Goal: Task Accomplishment & Management: Manage account settings

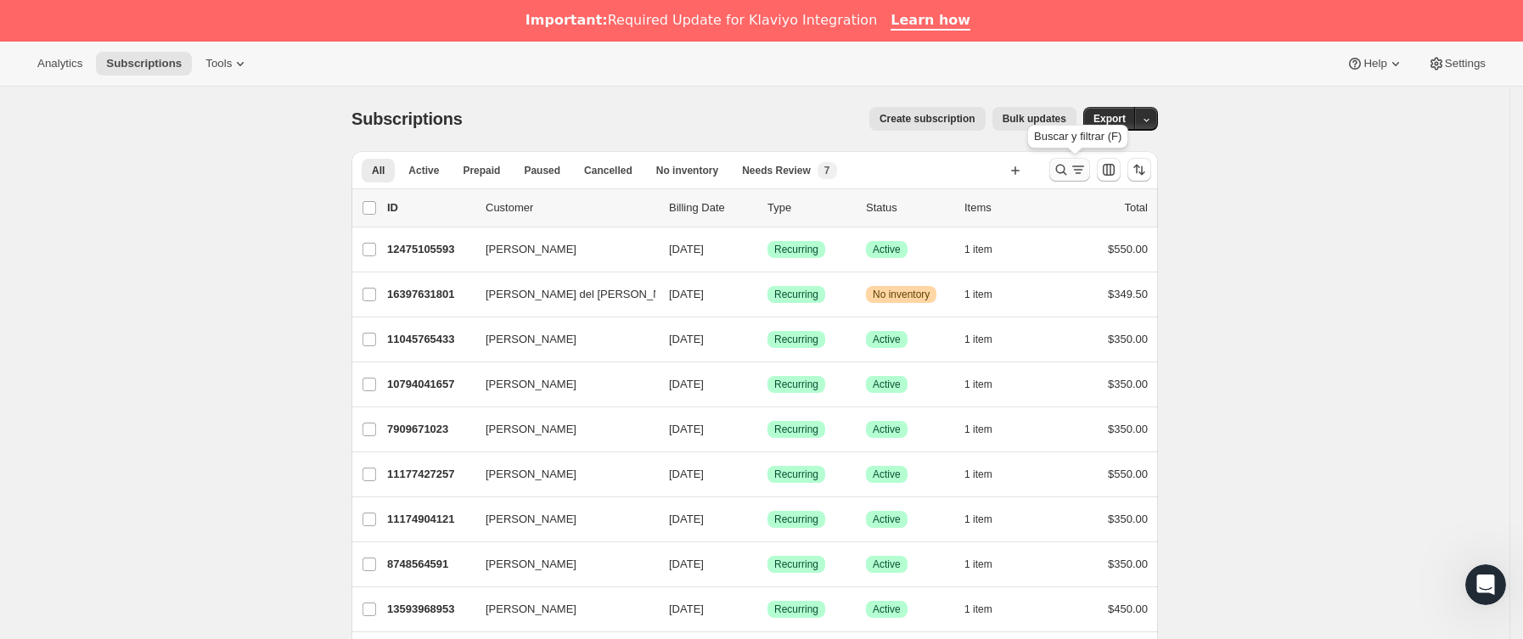
click at [1067, 173] on icon "Buscar y filtrar resultados" at bounding box center [1061, 170] width 11 height 11
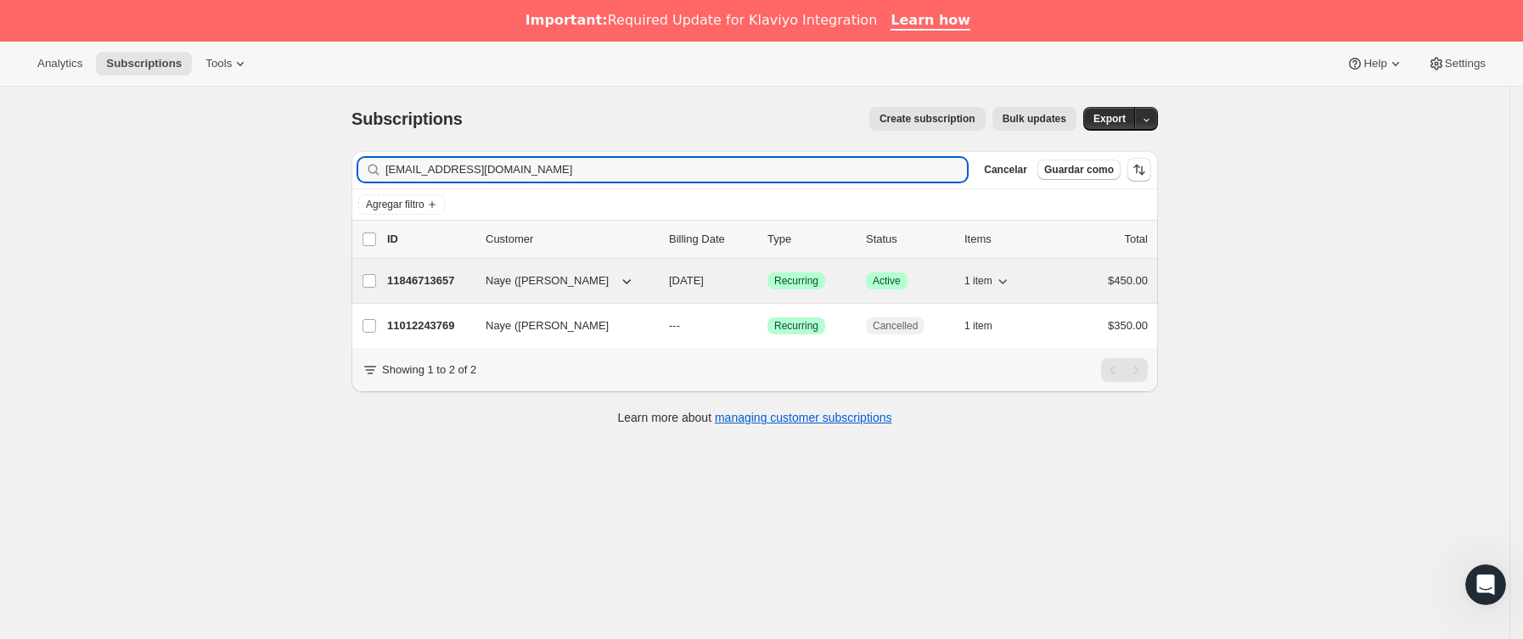
type input "[EMAIL_ADDRESS][DOMAIN_NAME]"
click at [456, 285] on p "11846713657" at bounding box center [429, 281] width 85 height 17
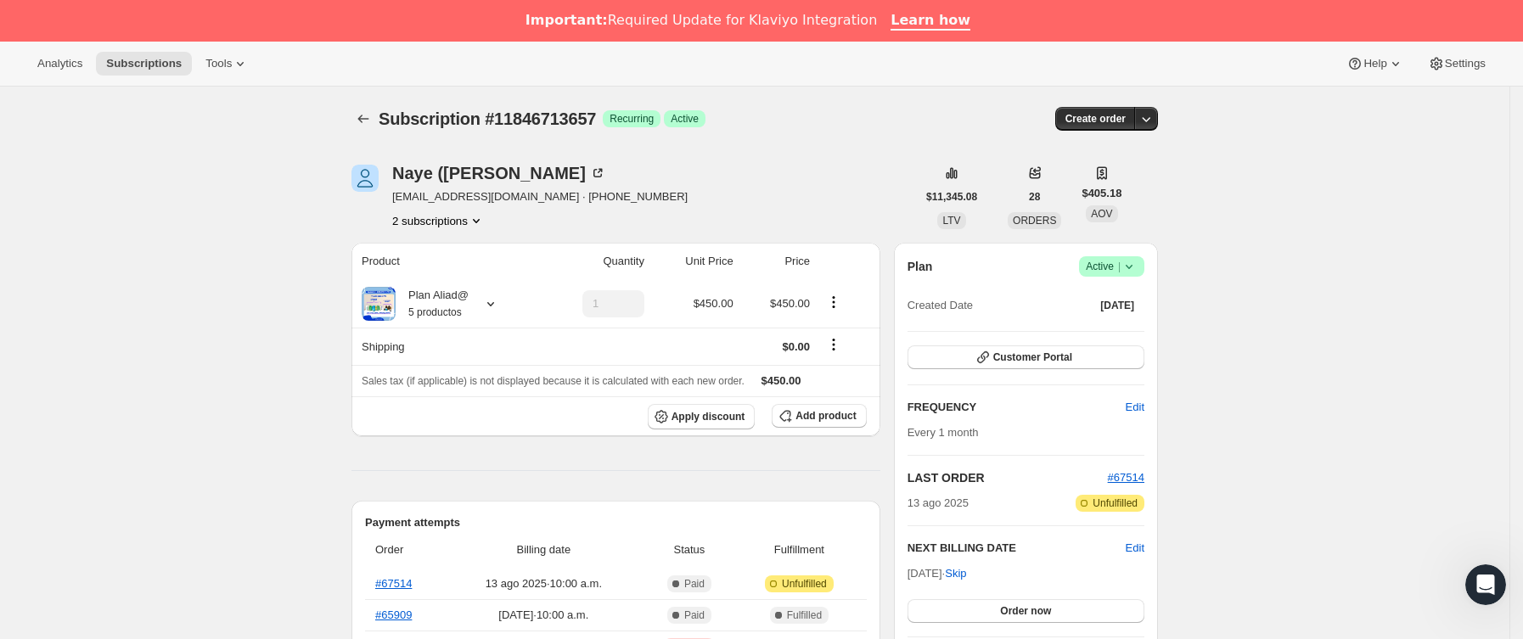
click at [1138, 266] on icon at bounding box center [1129, 266] width 17 height 17
click at [1138, 323] on span "Cancel subscription" at bounding box center [1119, 329] width 96 height 13
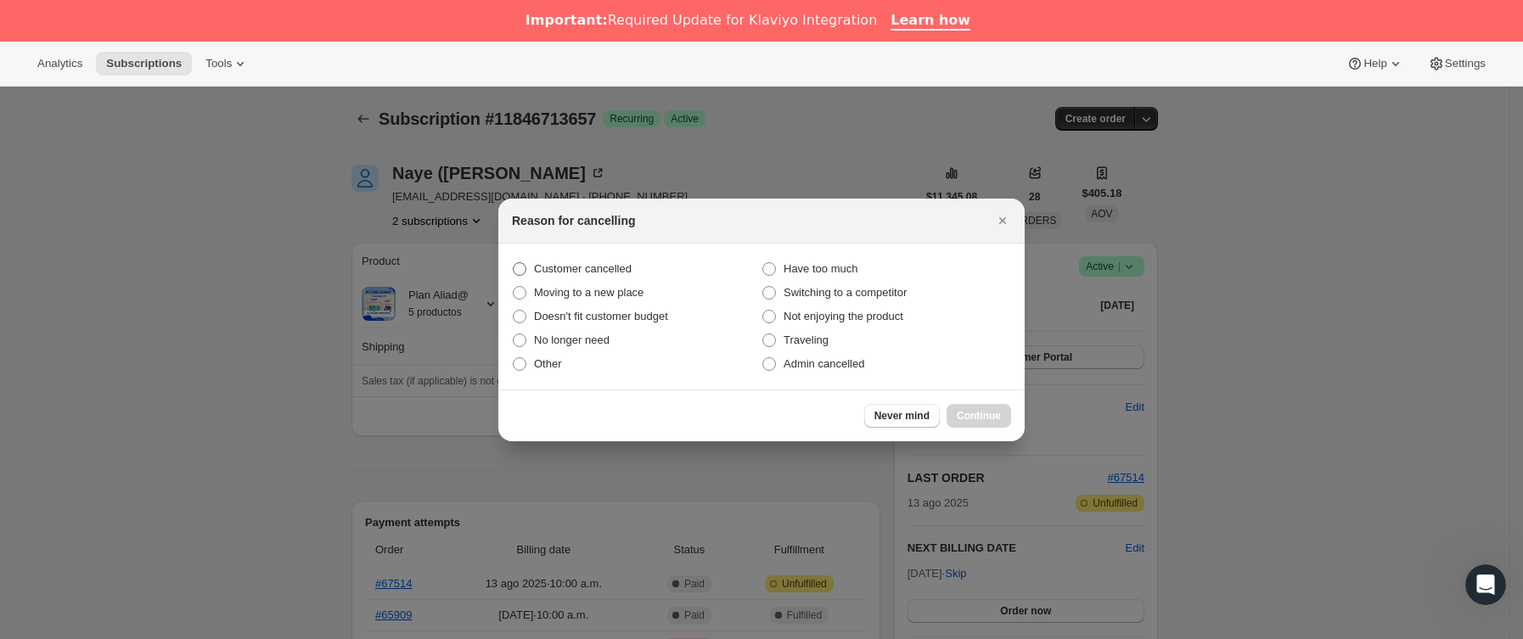
click at [535, 258] on label "Customer cancelled" at bounding box center [637, 269] width 250 height 24
click at [514, 262] on input "Customer cancelled" at bounding box center [513, 262] width 1 height 1
radio input "true"
click at [988, 406] on button "Continue" at bounding box center [979, 416] width 65 height 24
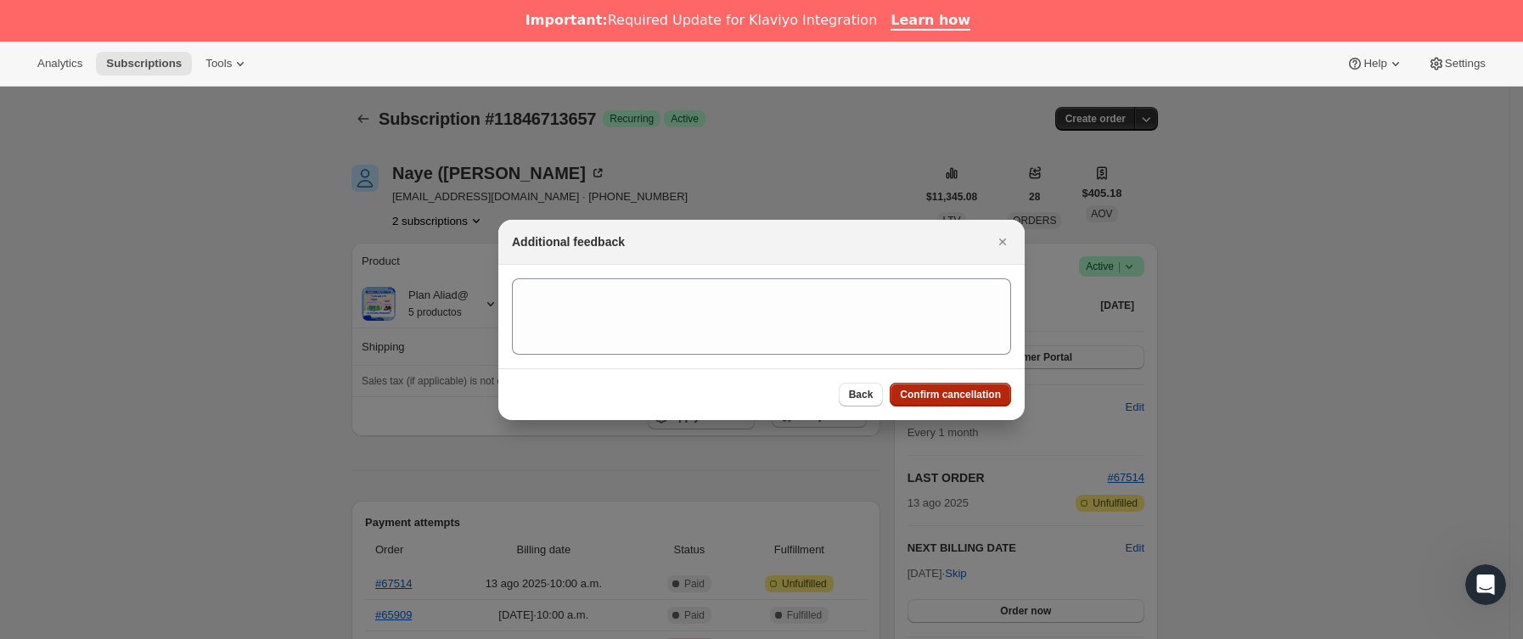
click at [983, 401] on span "Confirm cancellation" at bounding box center [950, 395] width 101 height 14
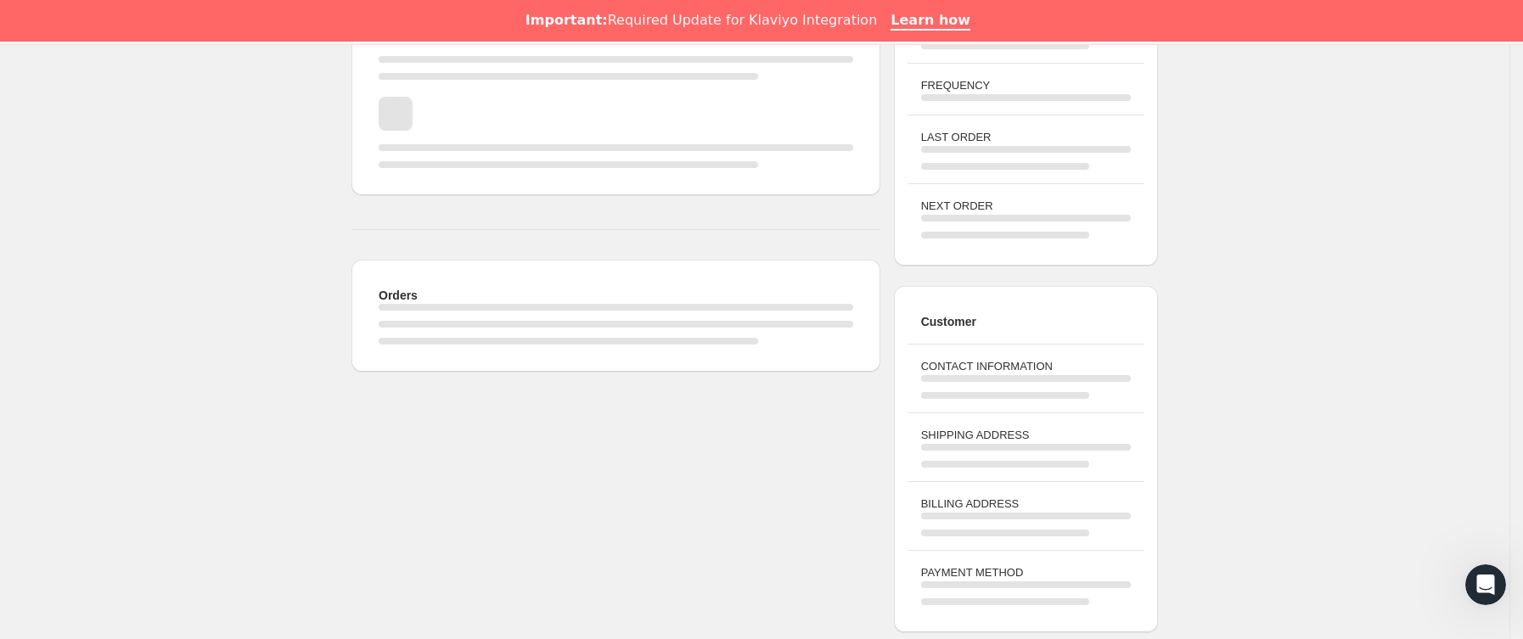
scroll to position [509, 0]
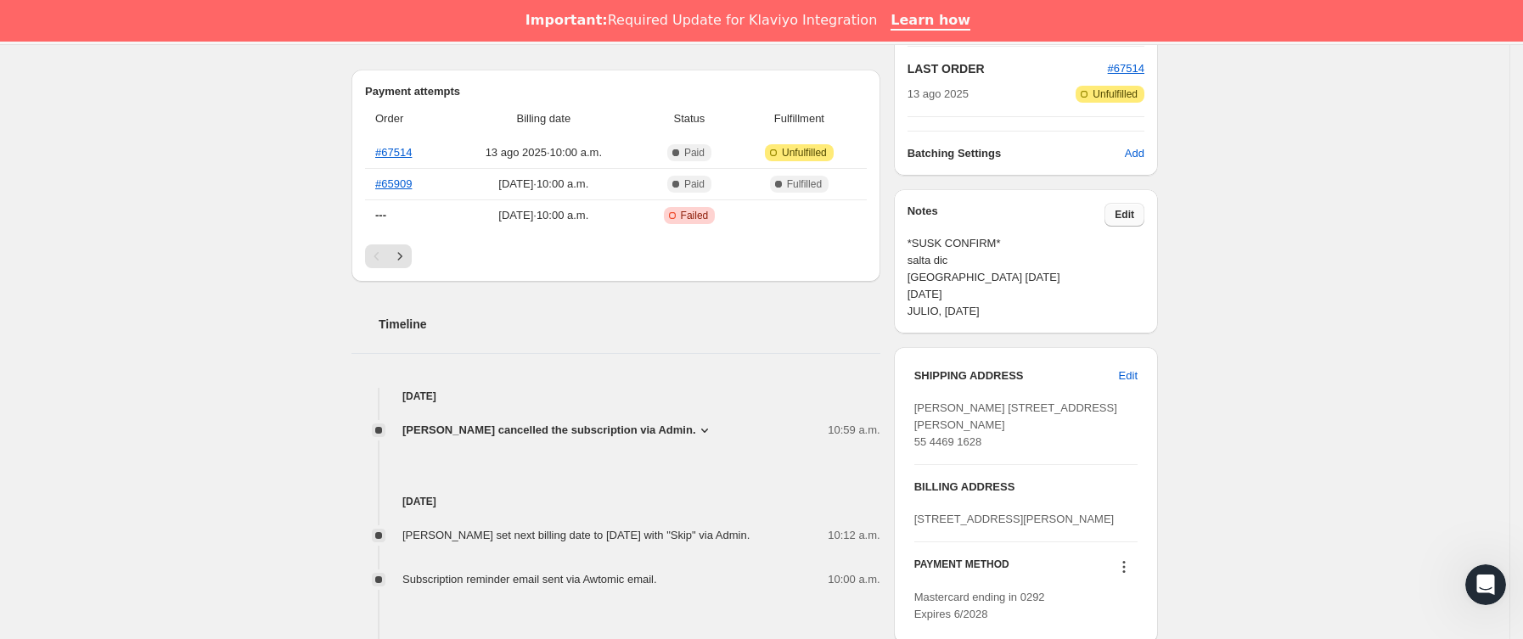
click at [1132, 217] on span "Edit" at bounding box center [1125, 215] width 20 height 14
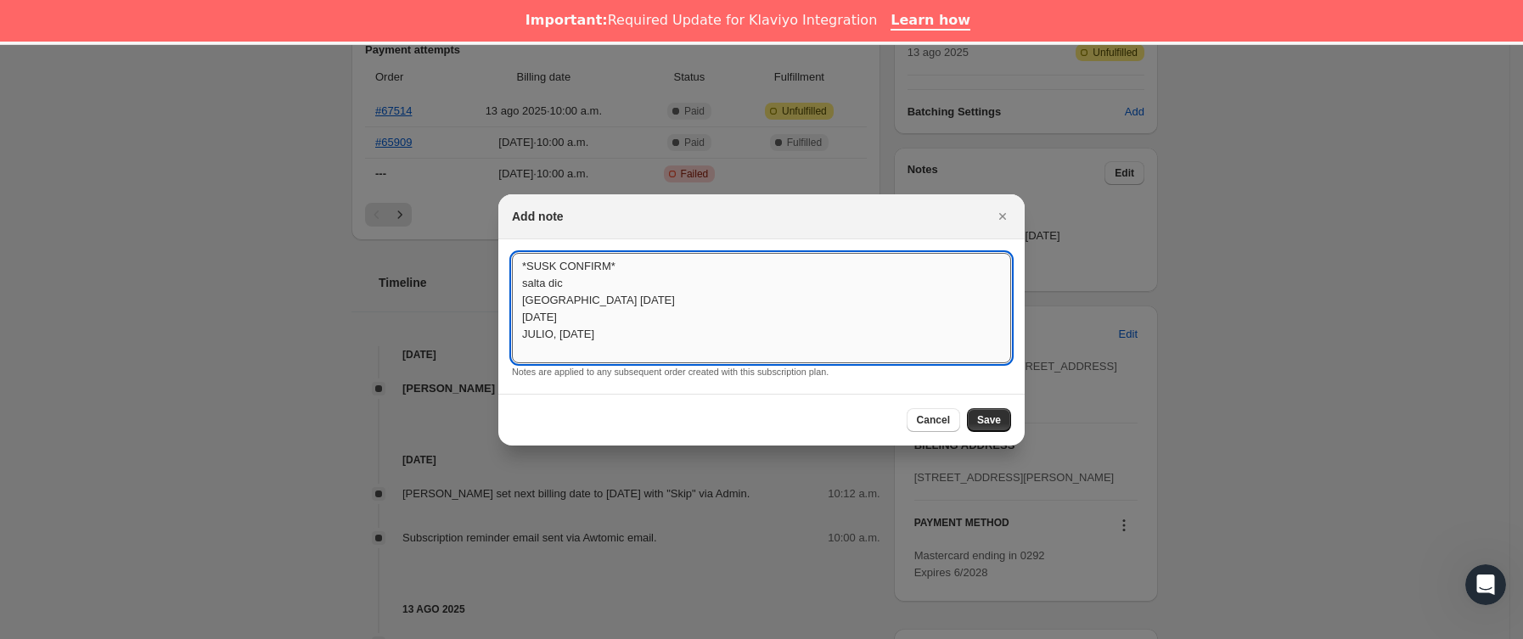
click at [663, 337] on textarea "*SUSK CONFIRM* salta dic [GEOGRAPHIC_DATA] [DATE] [DATE] JULIO, [DATE]" at bounding box center [761, 308] width 499 height 110
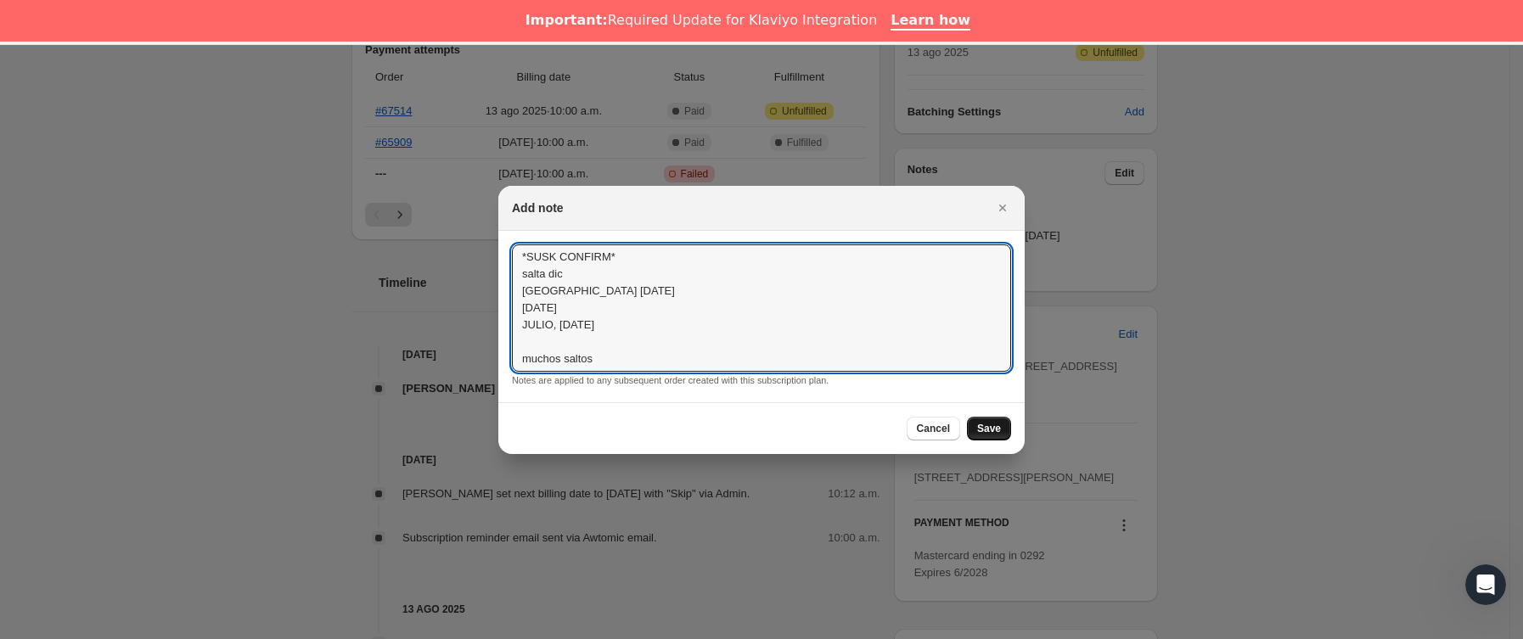
type textarea "*SUSK CONFIRM* salta dic [GEOGRAPHIC_DATA] [DATE] [DATE] JULIO, [DATE] muchos s…"
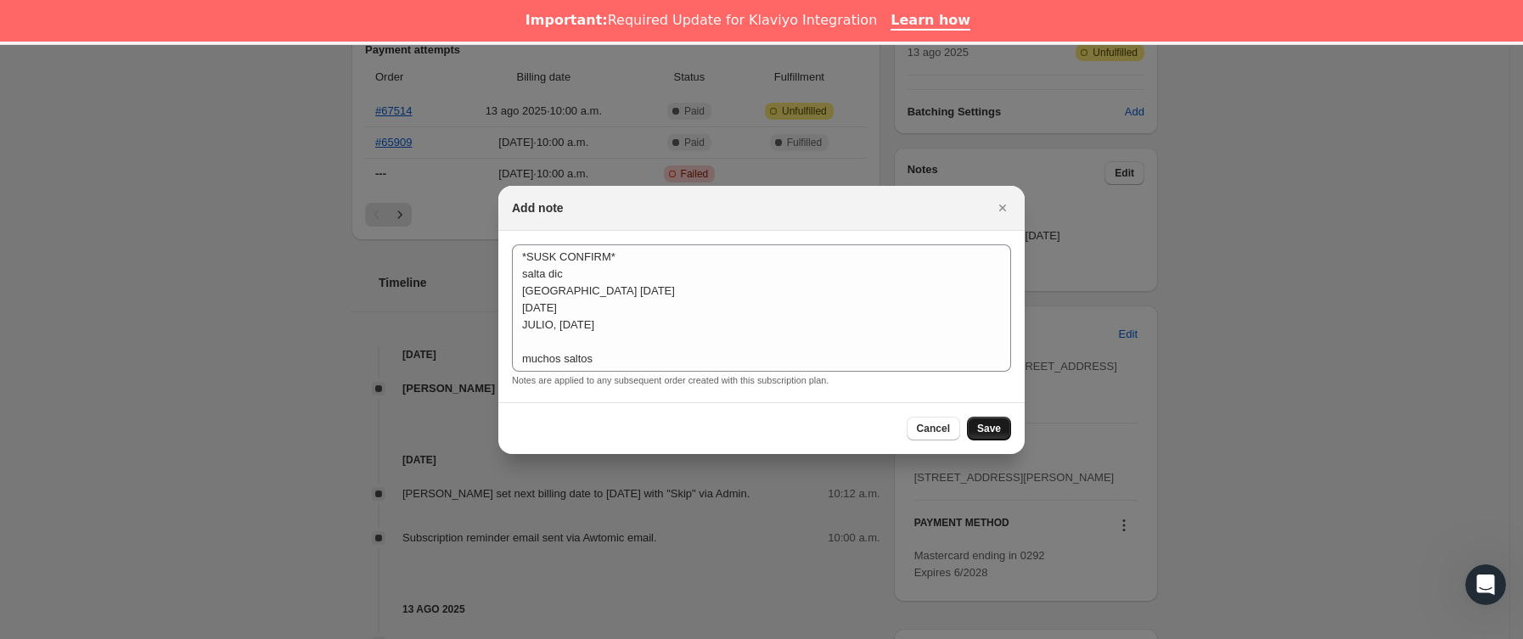
click at [994, 423] on span "Save" at bounding box center [989, 429] width 24 height 14
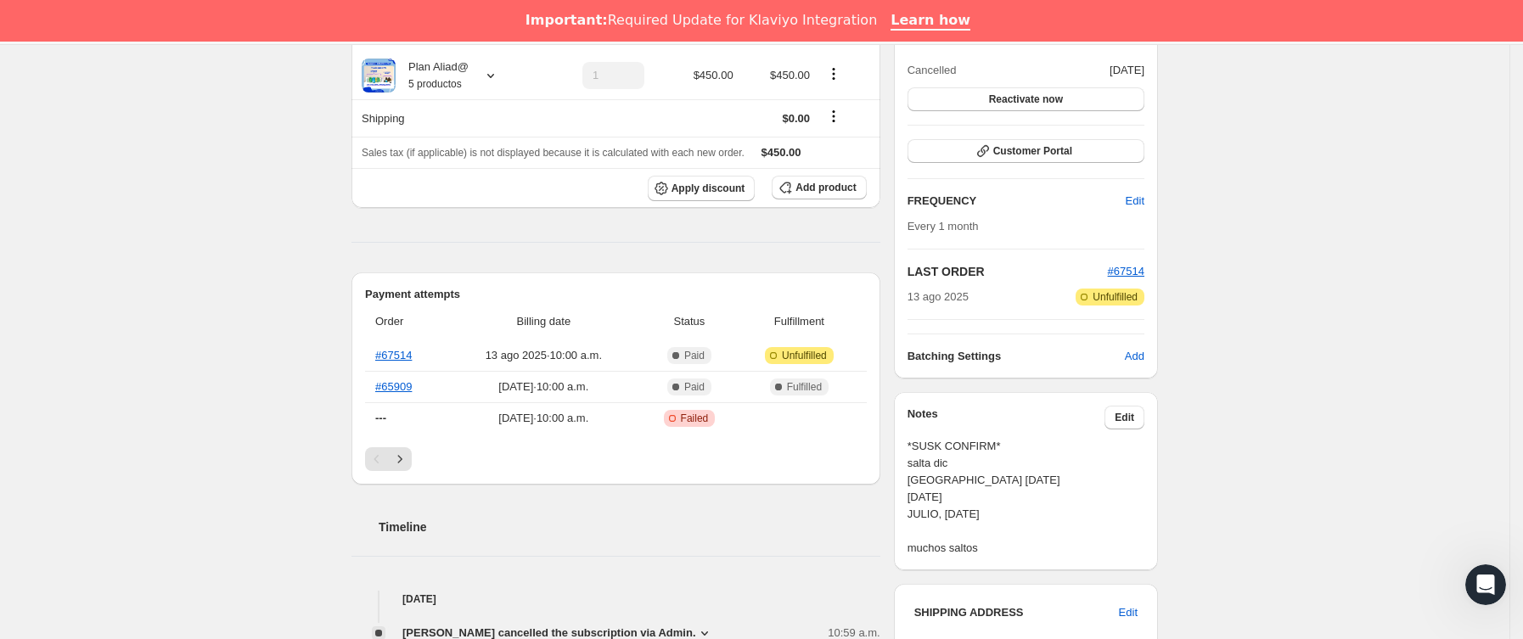
scroll to position [382, 0]
click at [1136, 273] on span "#67514" at bounding box center [1126, 273] width 37 height 13
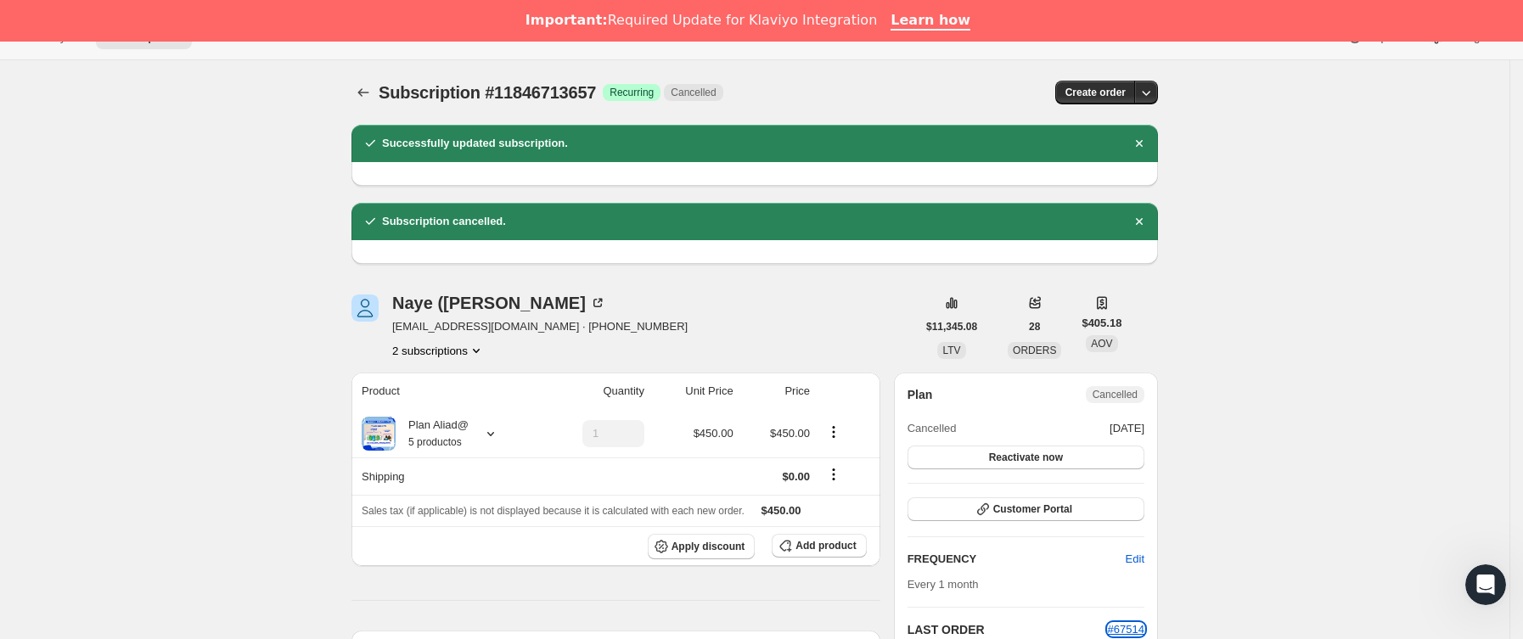
scroll to position [0, 0]
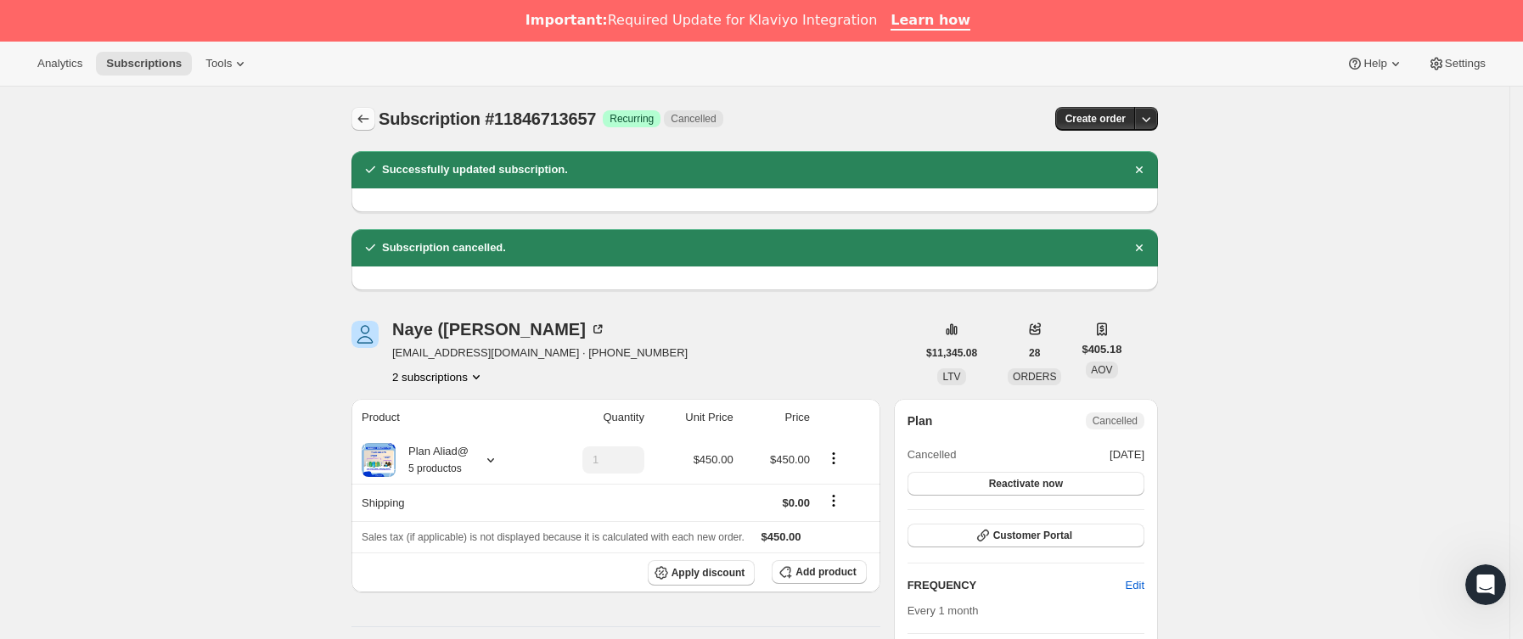
click at [369, 127] on icon "Subscriptions" at bounding box center [363, 118] width 17 height 17
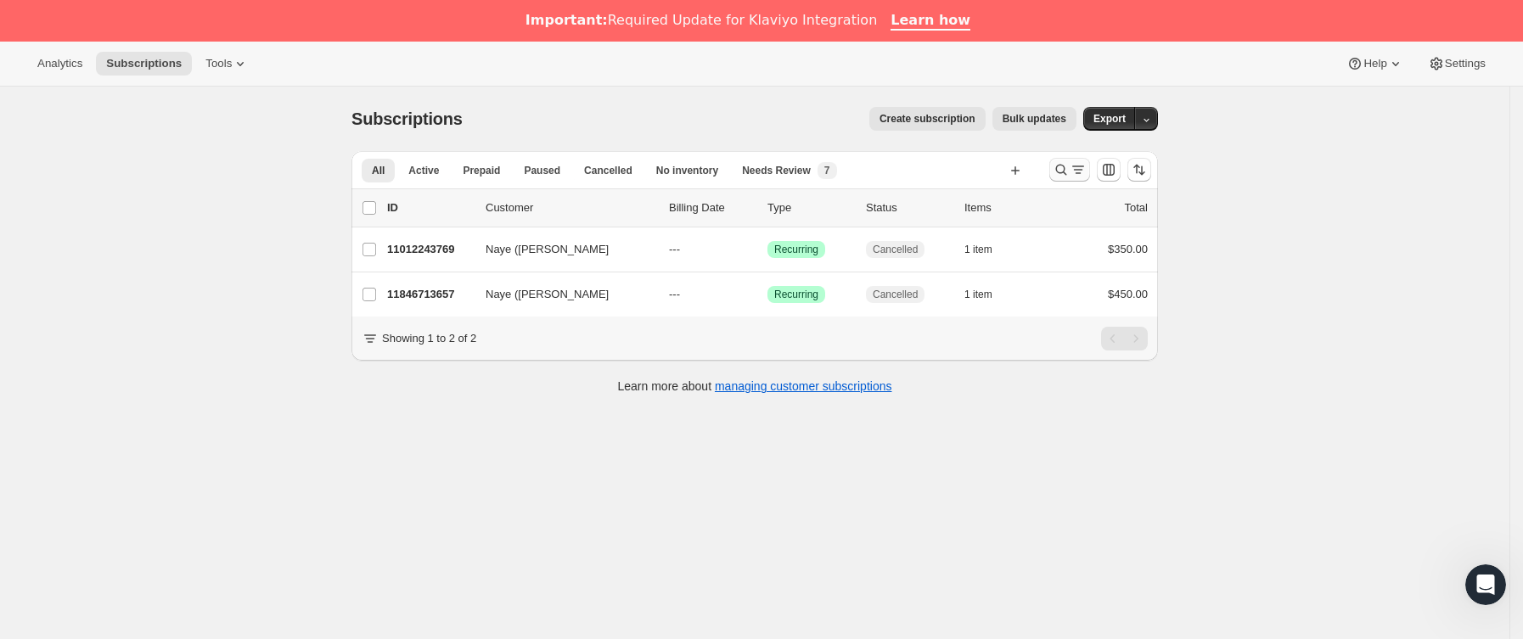
click at [1070, 171] on icon "Buscar y filtrar resultados" at bounding box center [1061, 169] width 17 height 17
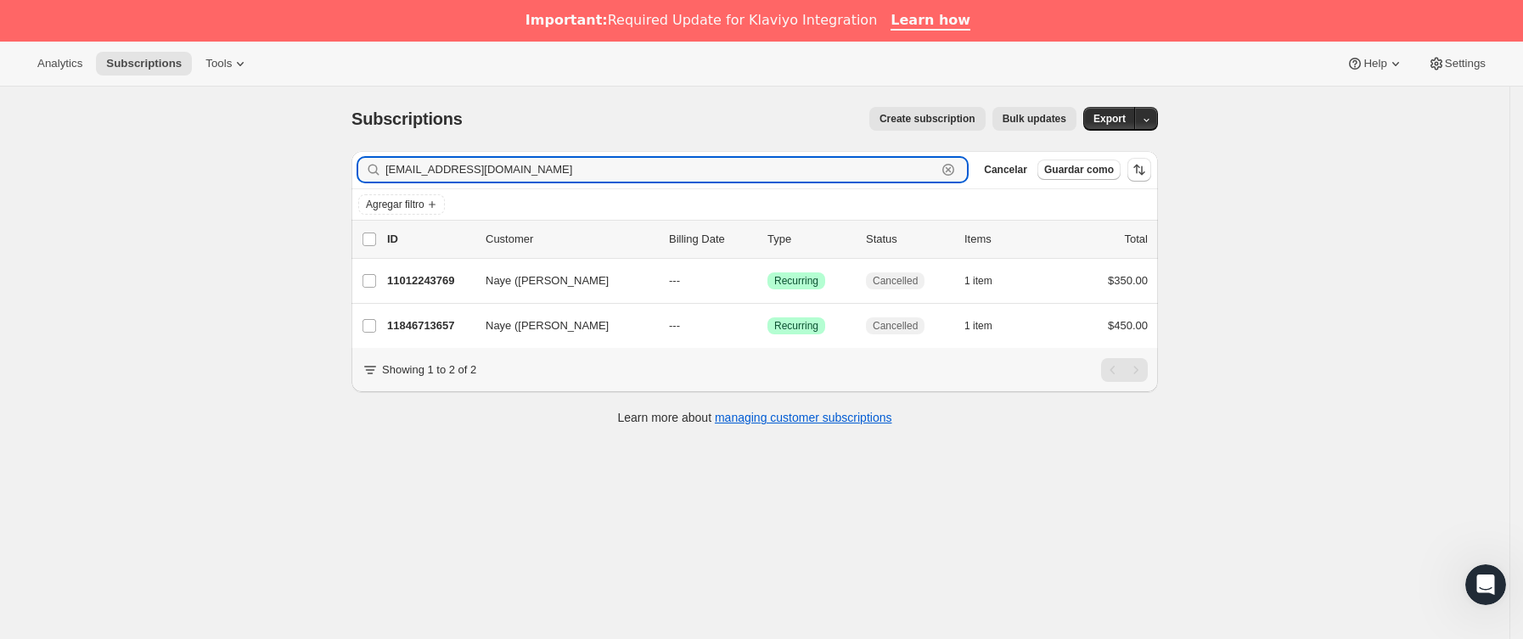
drag, startPoint x: 606, startPoint y: 171, endPoint x: 253, endPoint y: 197, distance: 354.1
click at [253, 197] on div "Subscriptions. Esta página está lista Subscriptions Create subscription Bulk up…" at bounding box center [754, 406] width 1509 height 639
paste input "mariana_gf09"
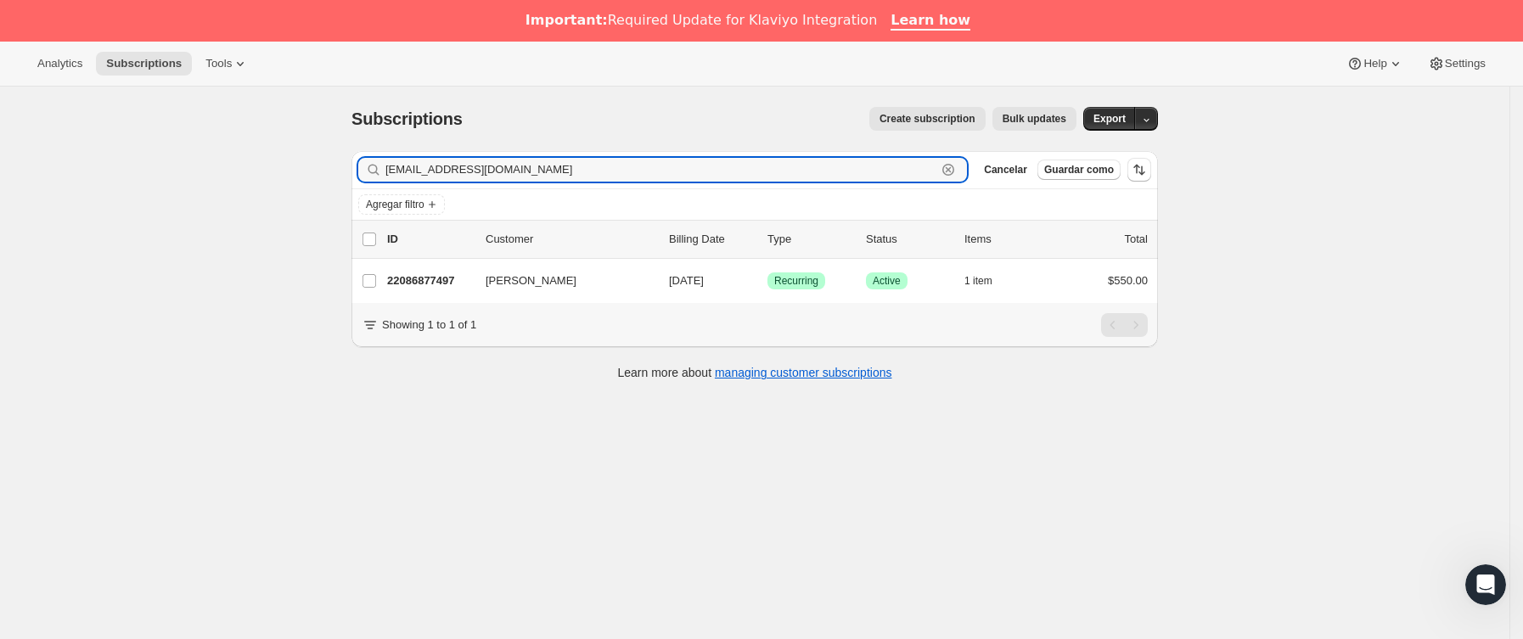
type input "[EMAIL_ADDRESS][DOMAIN_NAME]"
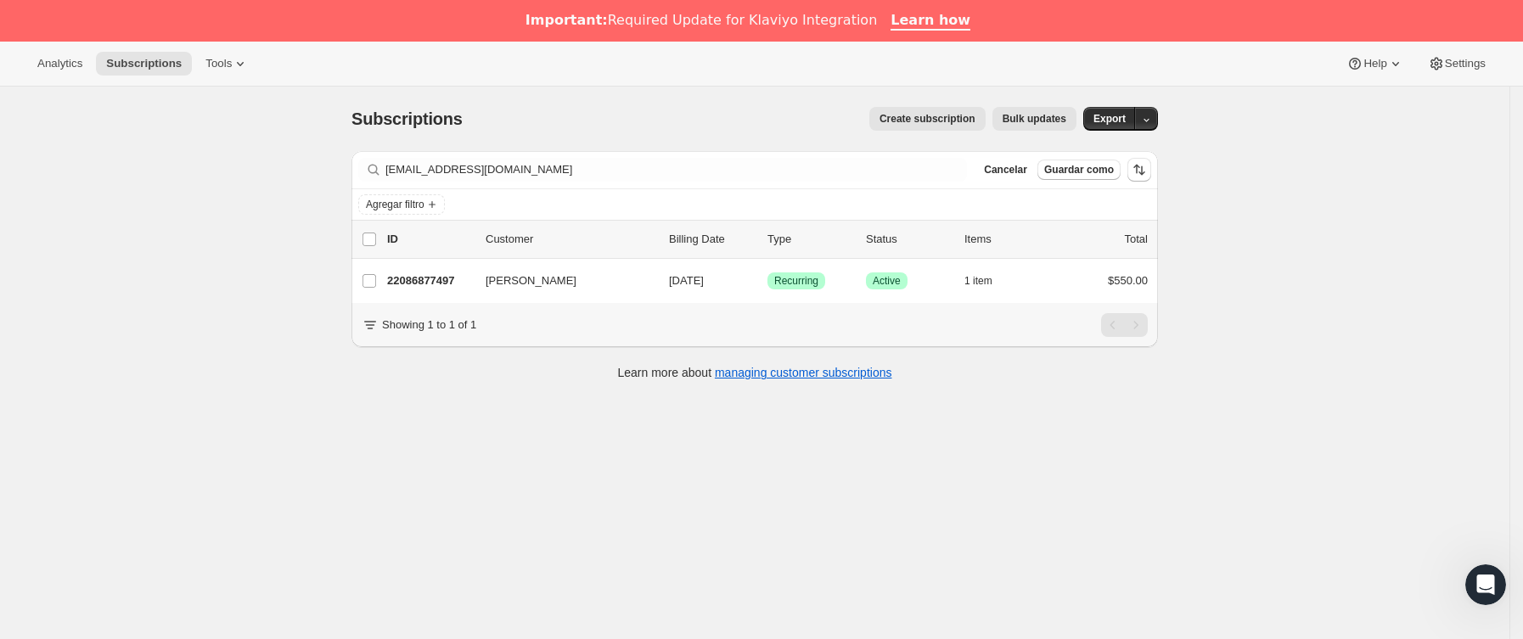
click at [471, 283] on p "22086877497" at bounding box center [429, 281] width 85 height 17
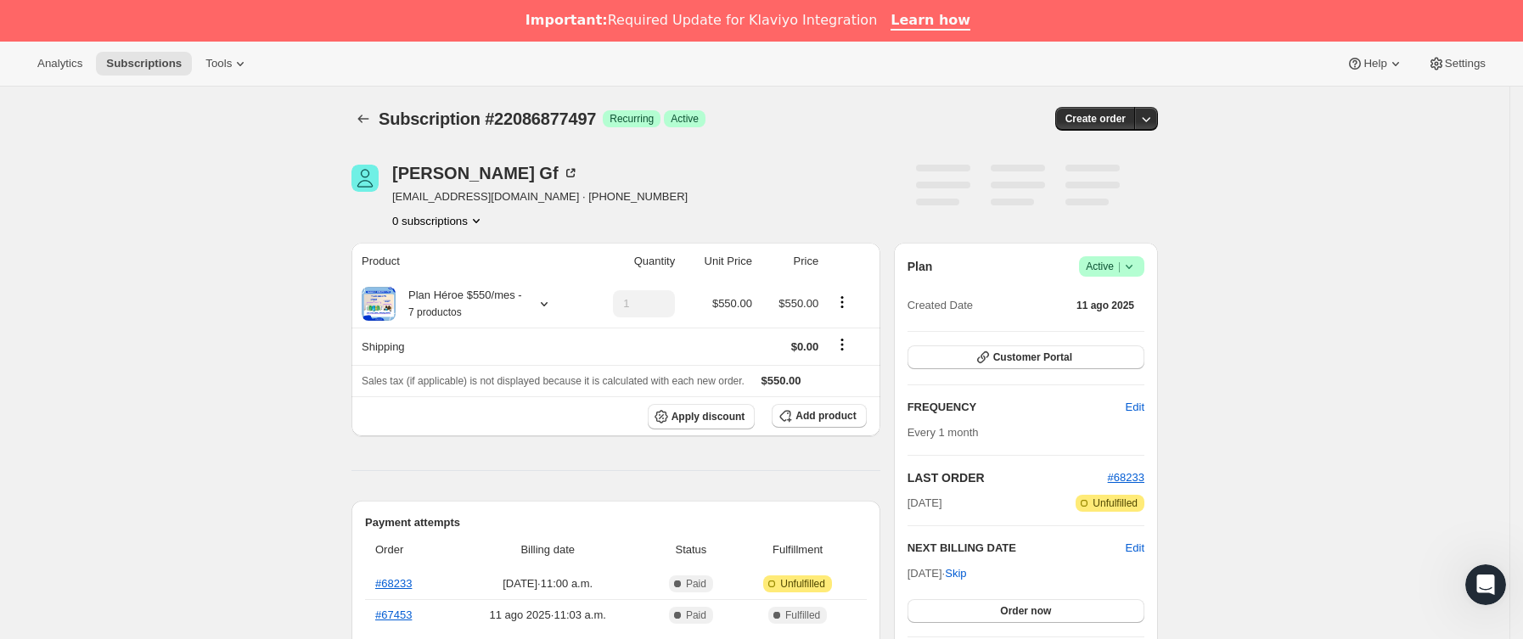
click at [1138, 263] on icon at bounding box center [1129, 266] width 17 height 17
click at [1116, 323] on span "Cancel subscription" at bounding box center [1119, 329] width 96 height 13
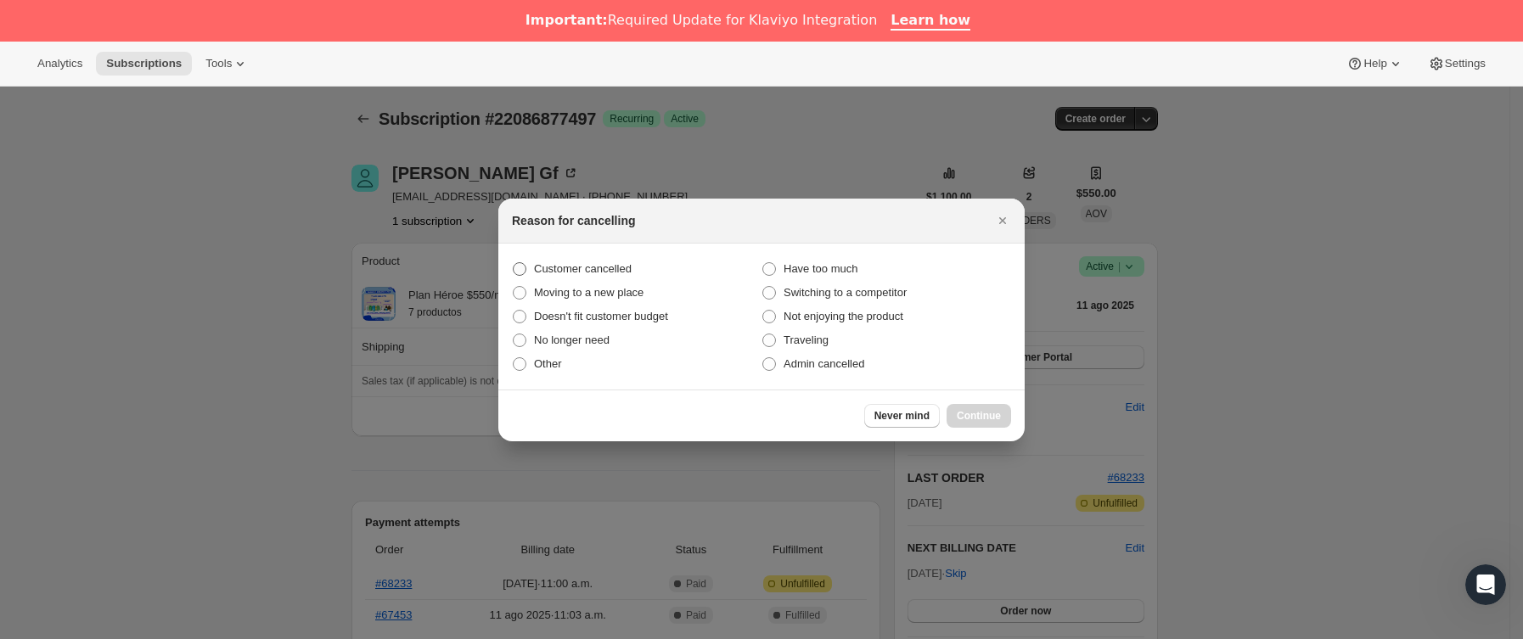
click at [625, 270] on span "Customer cancelled" at bounding box center [583, 268] width 98 height 13
click at [514, 263] on input "Customer cancelled" at bounding box center [513, 262] width 1 height 1
radio input "true"
click at [986, 398] on div "Never mind Continue" at bounding box center [761, 416] width 526 height 52
click at [989, 407] on button "Continue" at bounding box center [979, 416] width 65 height 24
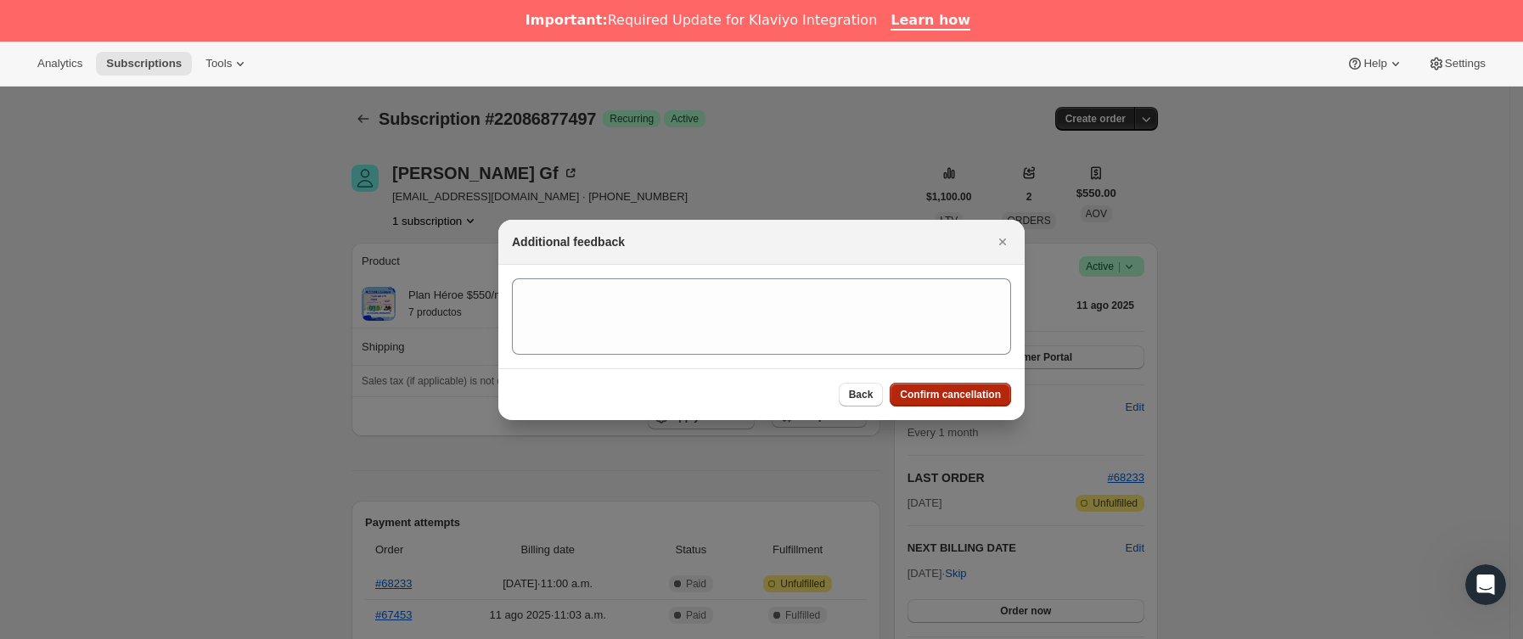
click at [976, 398] on span "Confirm cancellation" at bounding box center [950, 395] width 101 height 14
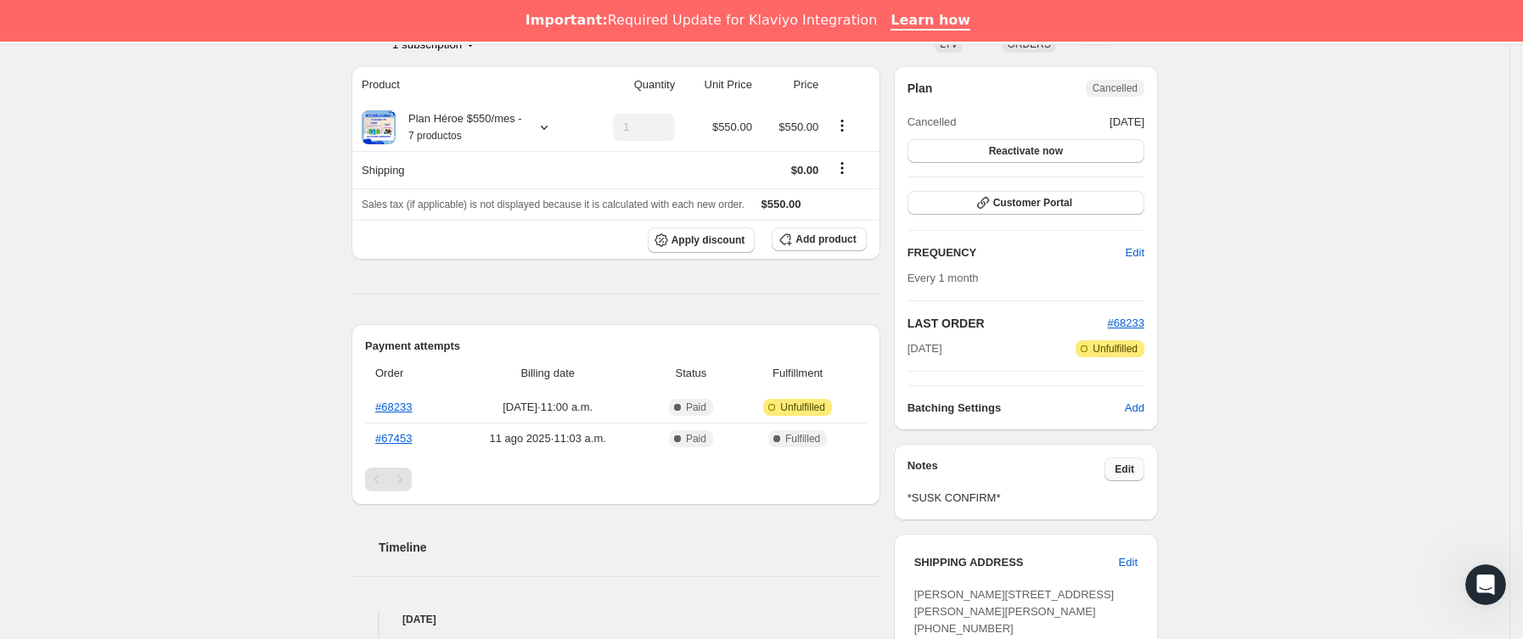
click at [1134, 464] on span "Edit" at bounding box center [1125, 470] width 20 height 14
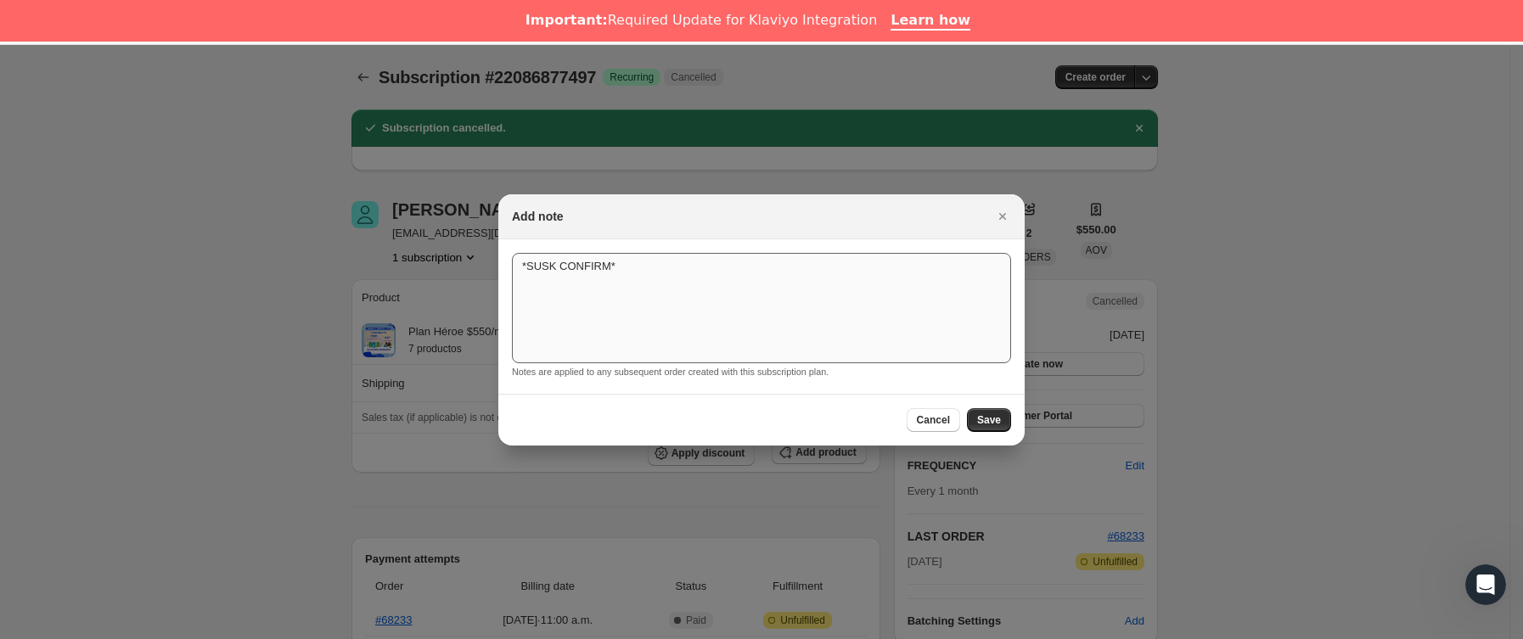
scroll to position [255, 0]
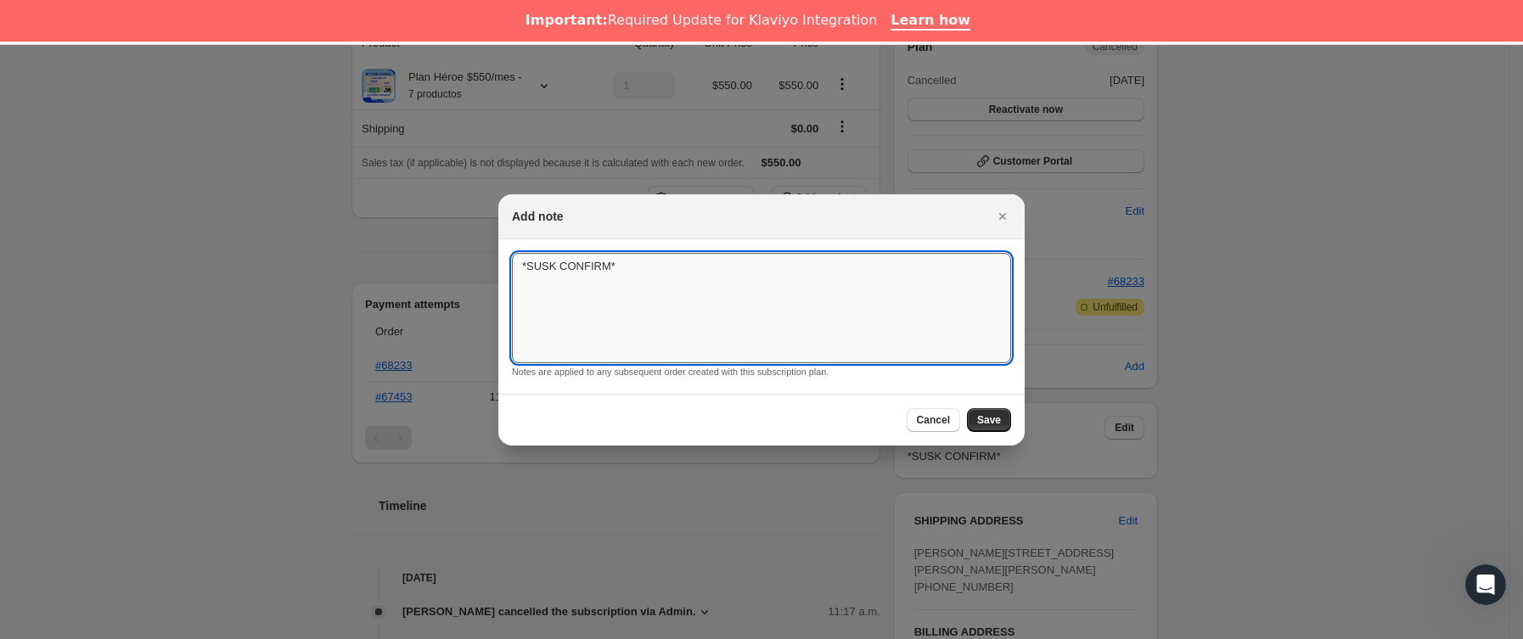
click at [686, 301] on textarea "*SUSK CONFIRM*" at bounding box center [761, 308] width 499 height 110
type textarea "*SUSK CONFIRM* prefiero comprar individual"
click at [998, 419] on span "Save" at bounding box center [989, 420] width 24 height 14
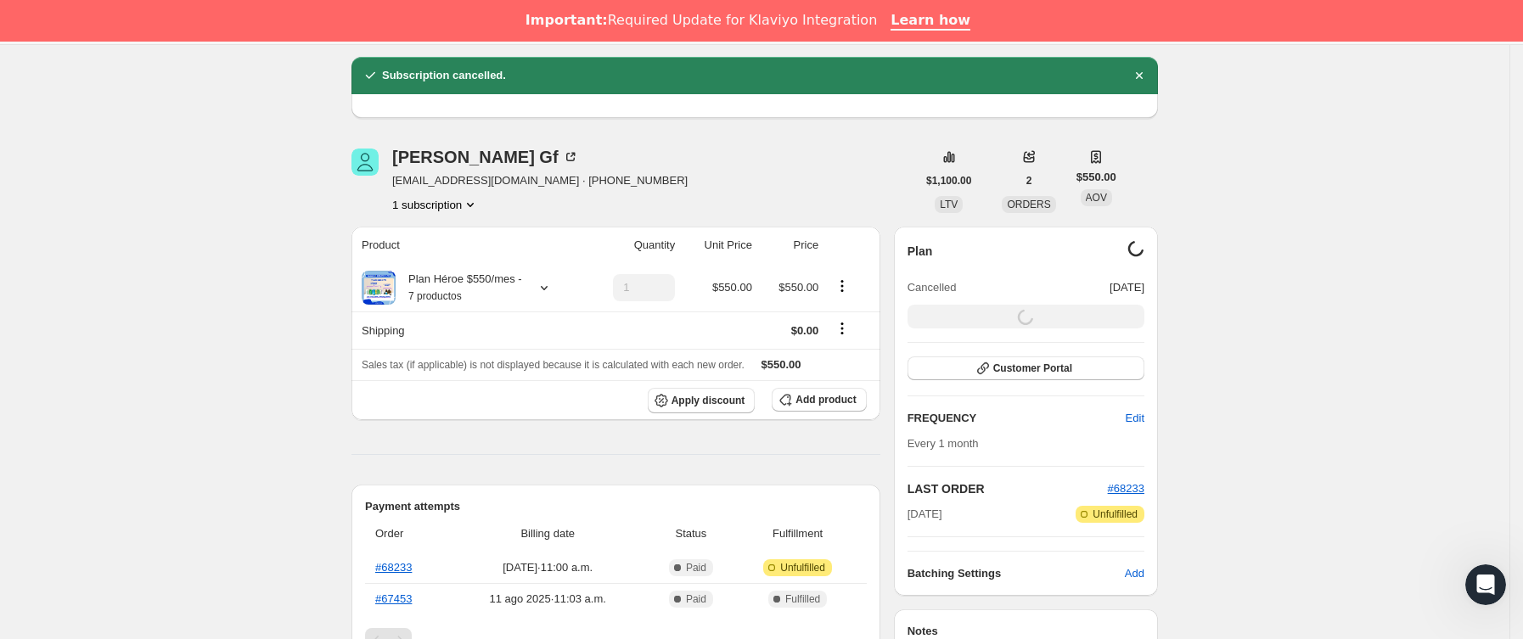
scroll to position [0, 0]
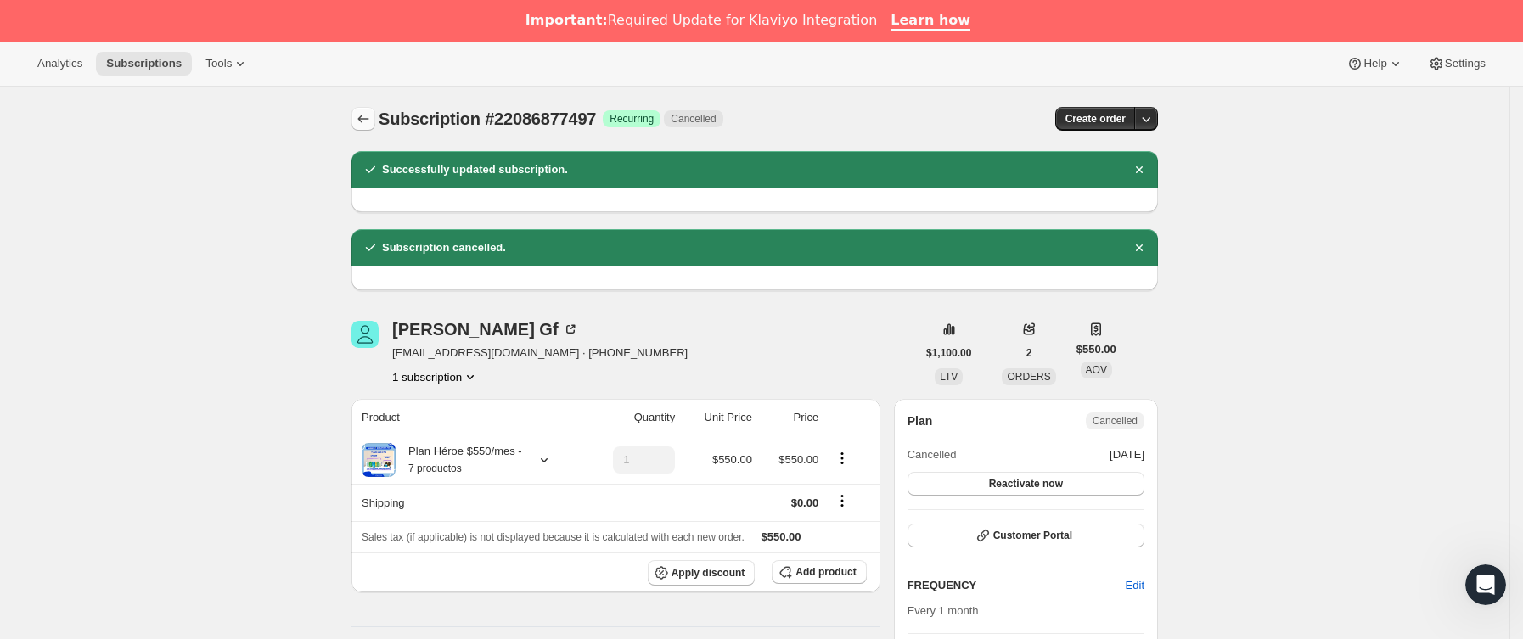
click at [372, 115] on icon "Subscriptions" at bounding box center [363, 118] width 17 height 17
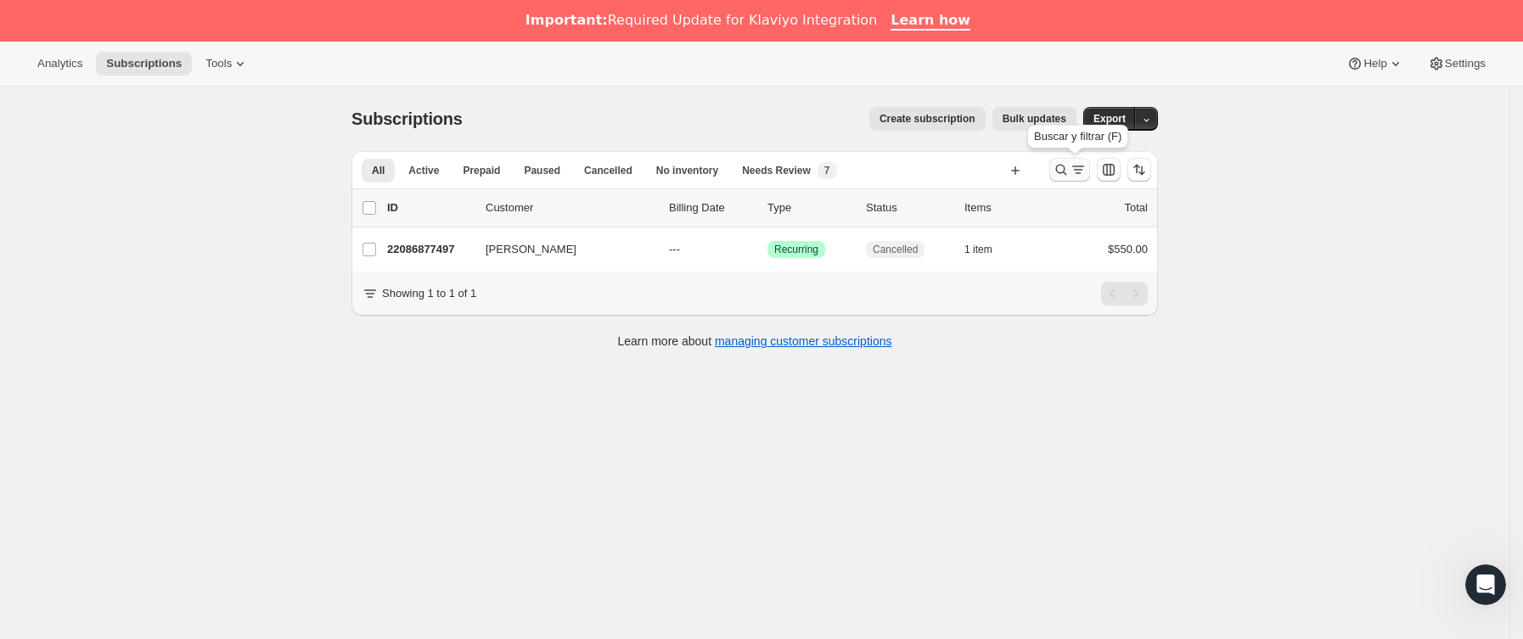
click at [1087, 168] on icon "Buscar y filtrar resultados" at bounding box center [1078, 169] width 17 height 17
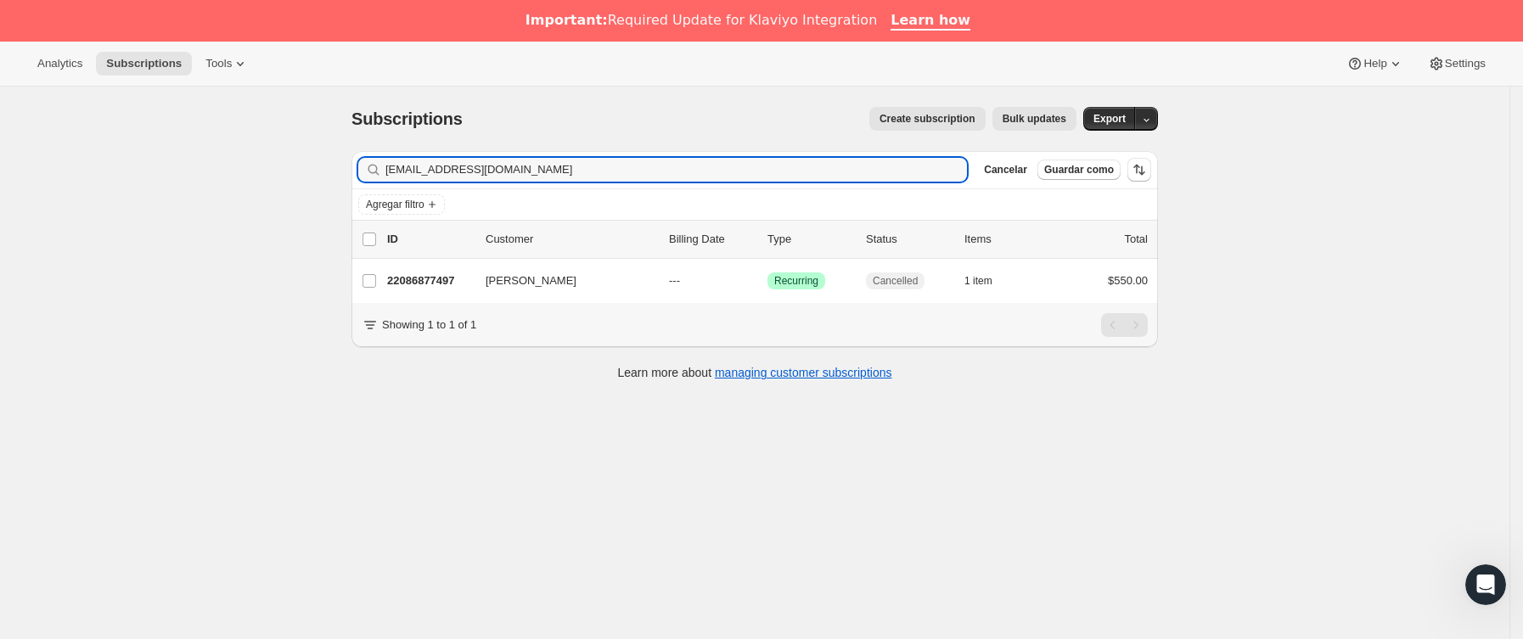
drag, startPoint x: 579, startPoint y: 174, endPoint x: 239, endPoint y: 197, distance: 340.3
click at [239, 197] on div "Subscriptions. Esta página está lista Subscriptions Create subscription Bulk up…" at bounding box center [754, 406] width 1509 height 639
type input "[EMAIL_ADDRESS][DOMAIN_NAME]"
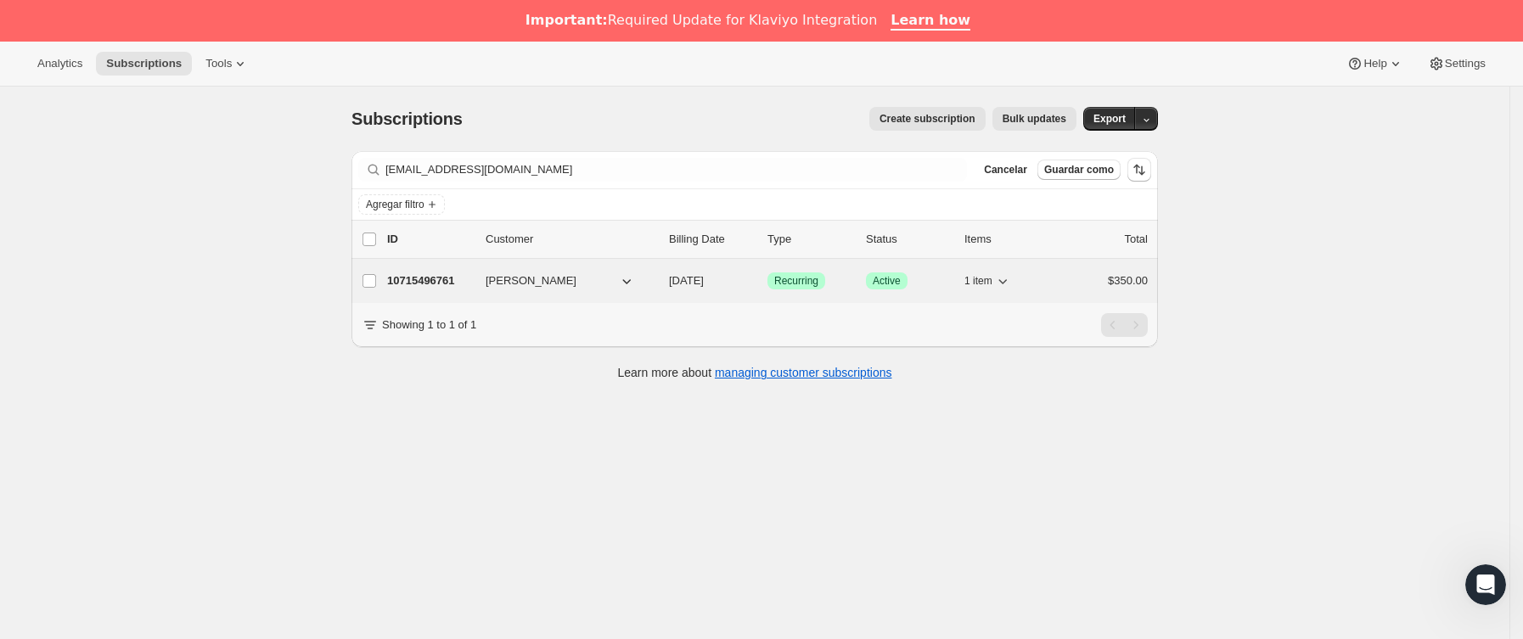
click at [485, 286] on div "10715496761 [PERSON_NAME] [DATE] Logrado Recurring Logrado Active 1 item $350.00" at bounding box center [767, 281] width 761 height 24
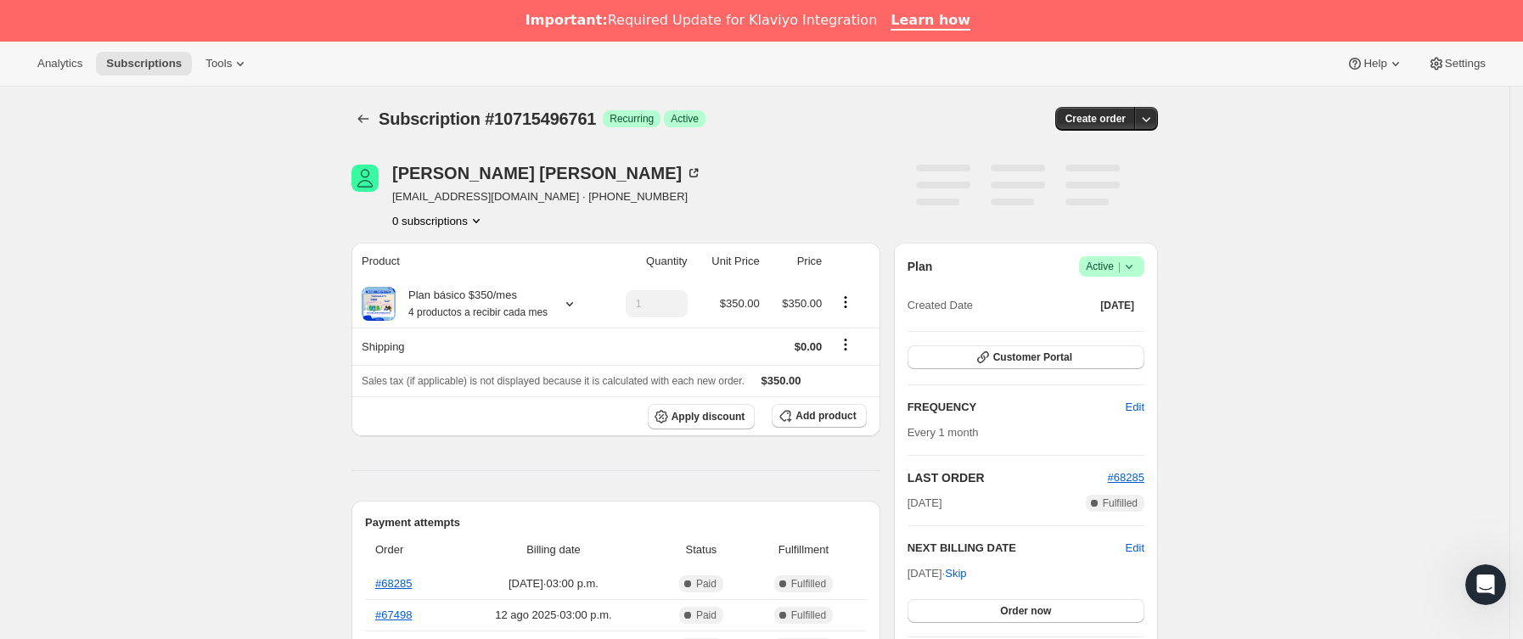
click at [1134, 270] on icon at bounding box center [1129, 266] width 17 height 17
click at [1139, 313] on button "Pause subscription" at bounding box center [1119, 300] width 106 height 27
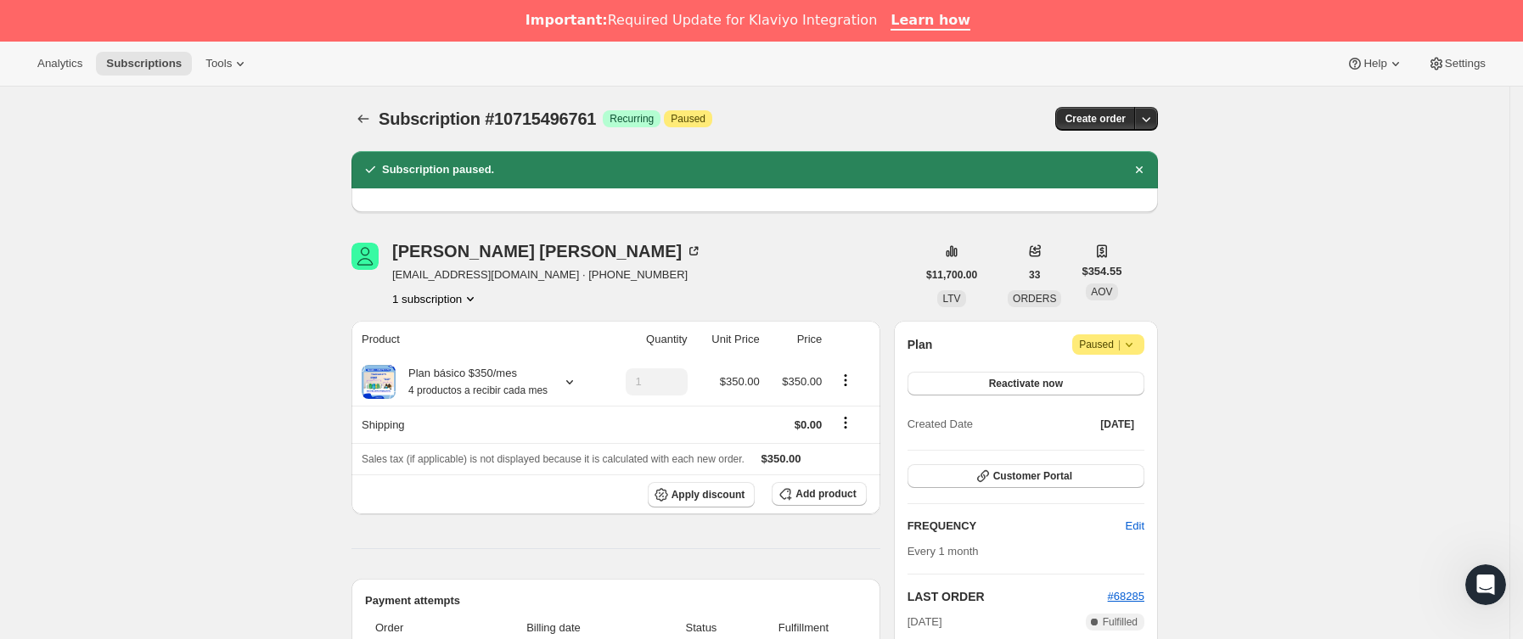
click at [1138, 344] on icon at bounding box center [1129, 344] width 17 height 17
click at [1156, 368] on button "Cancel subscription" at bounding box center [1117, 378] width 106 height 27
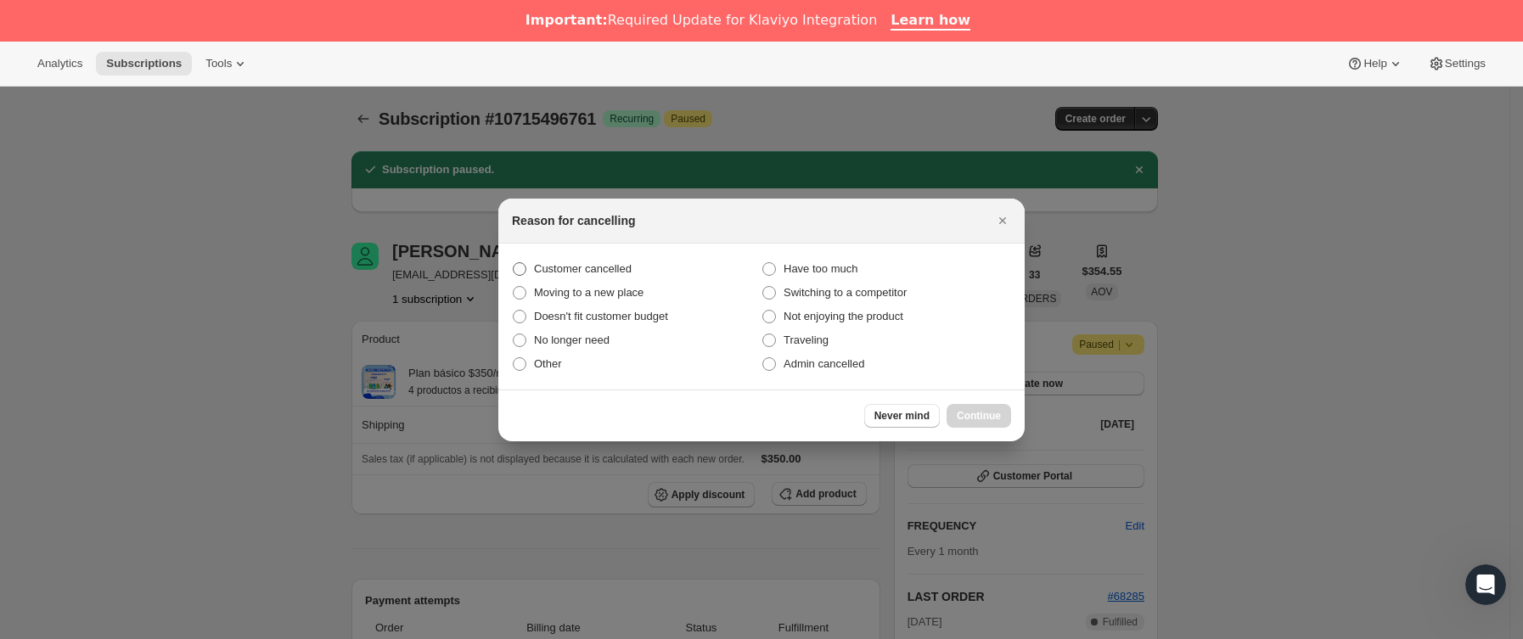
click at [610, 266] on span "Customer cancelled" at bounding box center [583, 268] width 98 height 13
click at [514, 263] on input "Customer cancelled" at bounding box center [513, 262] width 1 height 1
radio input "true"
click at [960, 406] on button "Continue" at bounding box center [979, 416] width 65 height 24
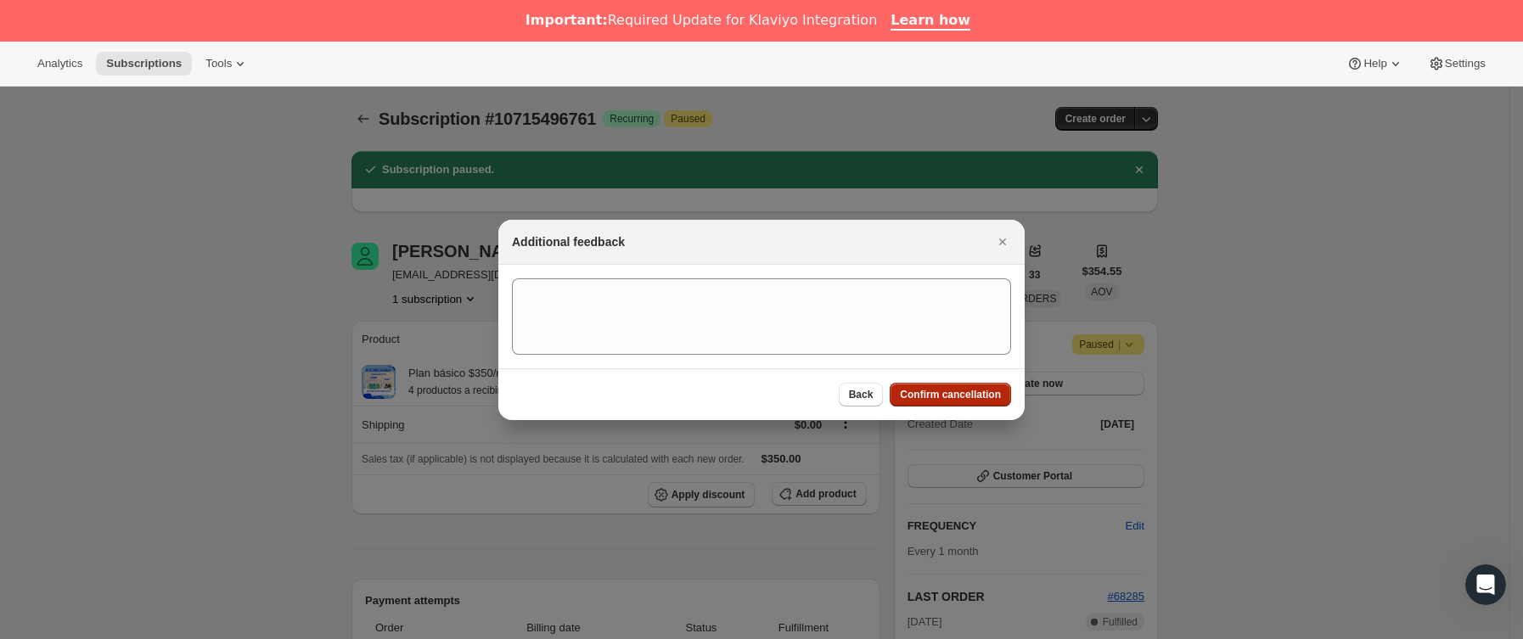
click at [961, 401] on span "Confirm cancellation" at bounding box center [950, 395] width 101 height 14
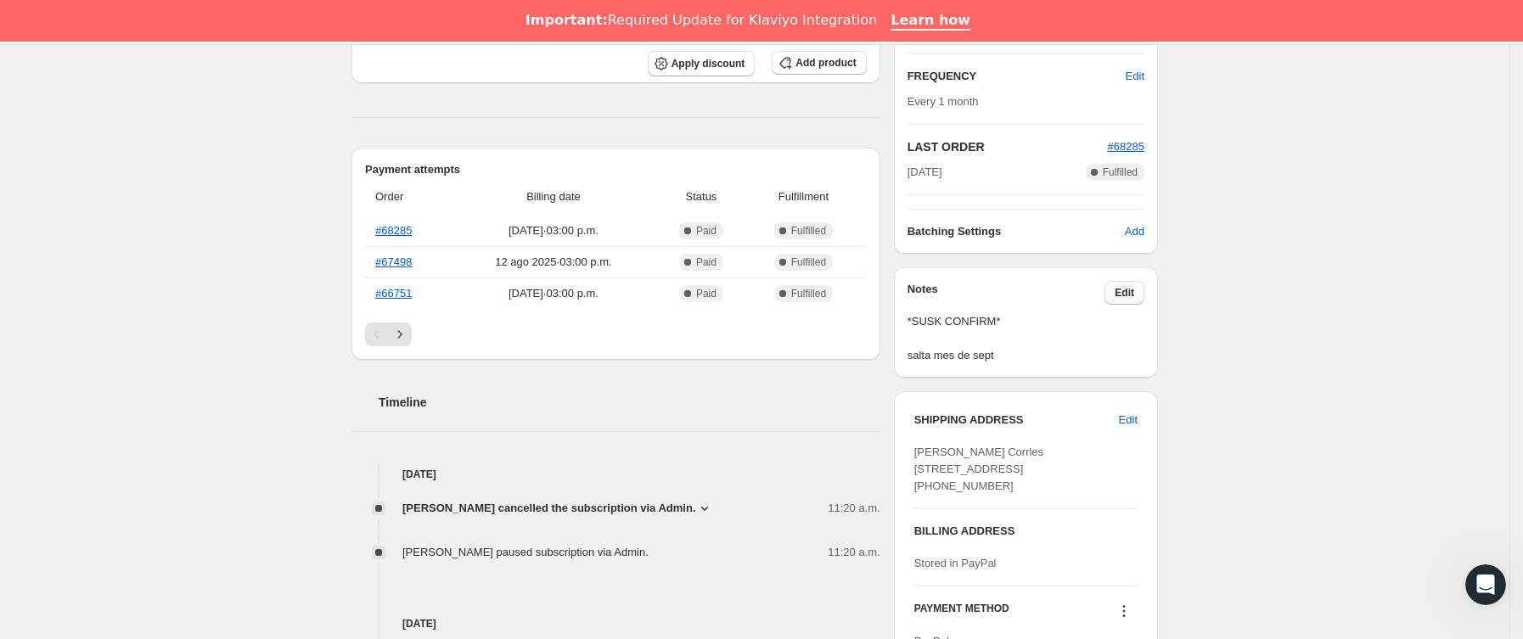
click at [1133, 296] on span "Edit" at bounding box center [1125, 293] width 20 height 14
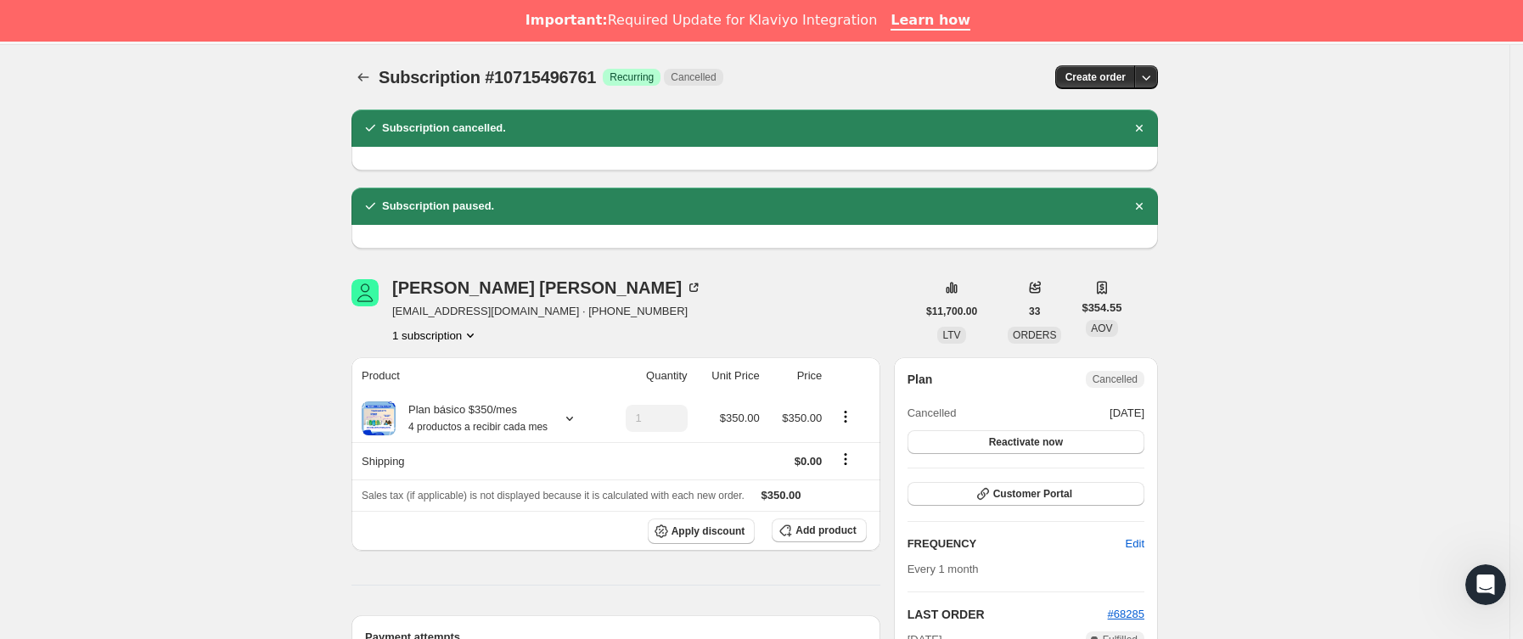
scroll to position [509, 0]
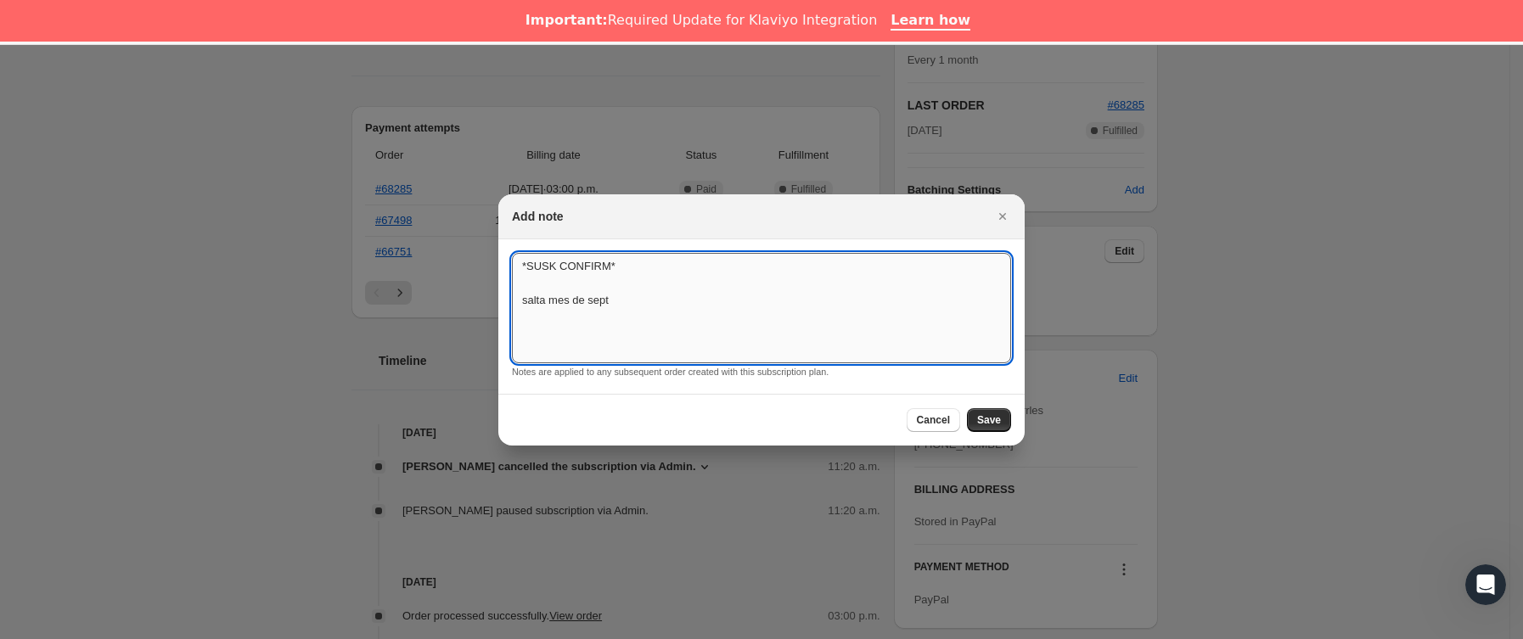
click at [767, 306] on textarea "*SUSK CONFIRM* salta mes de sept" at bounding box center [761, 308] width 499 height 110
type textarea "*SUSK CONFIRM* salta mes de sept no indica"
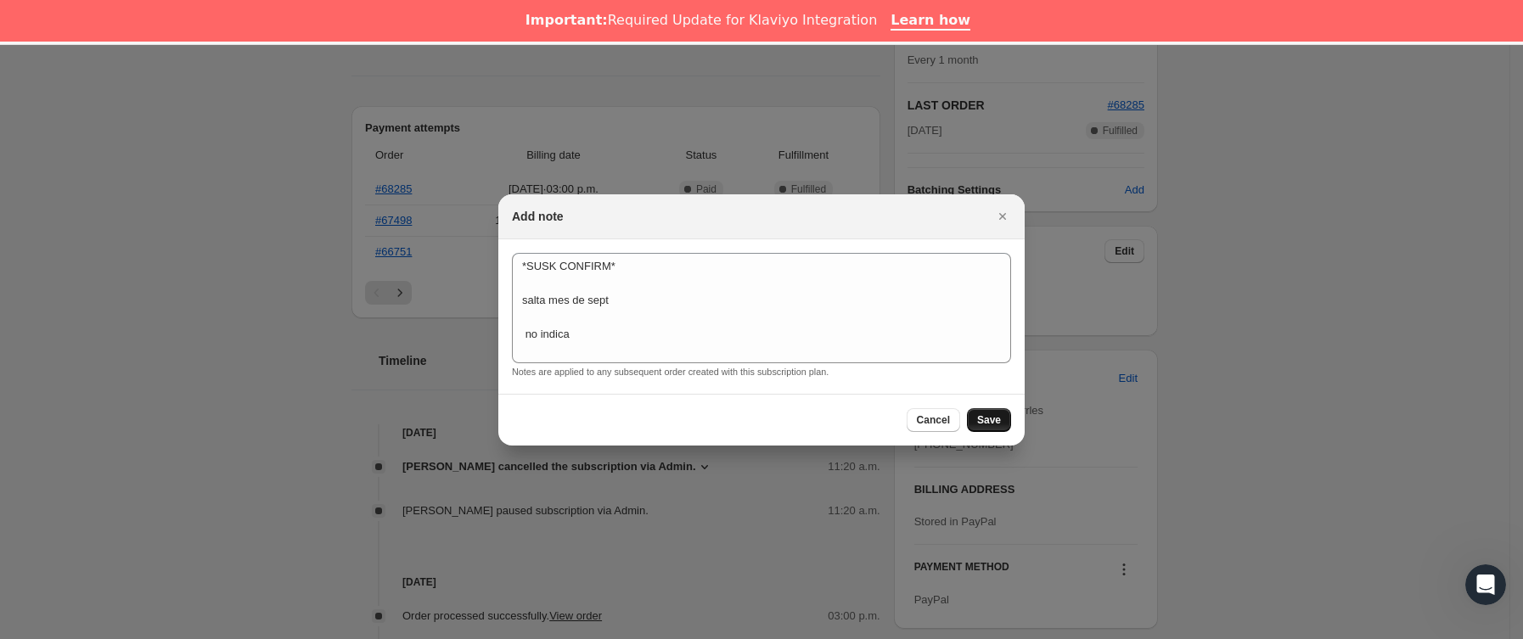
click at [993, 413] on span "Save" at bounding box center [989, 420] width 24 height 14
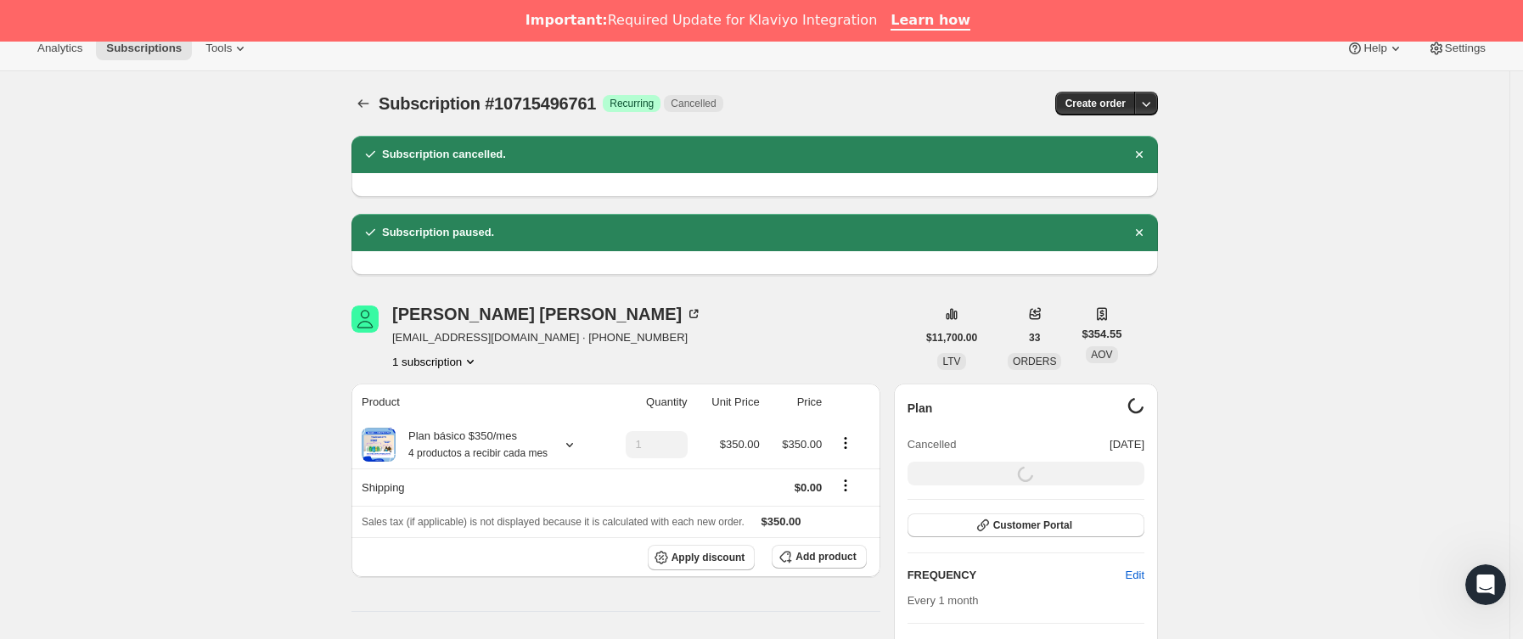
scroll to position [0, 0]
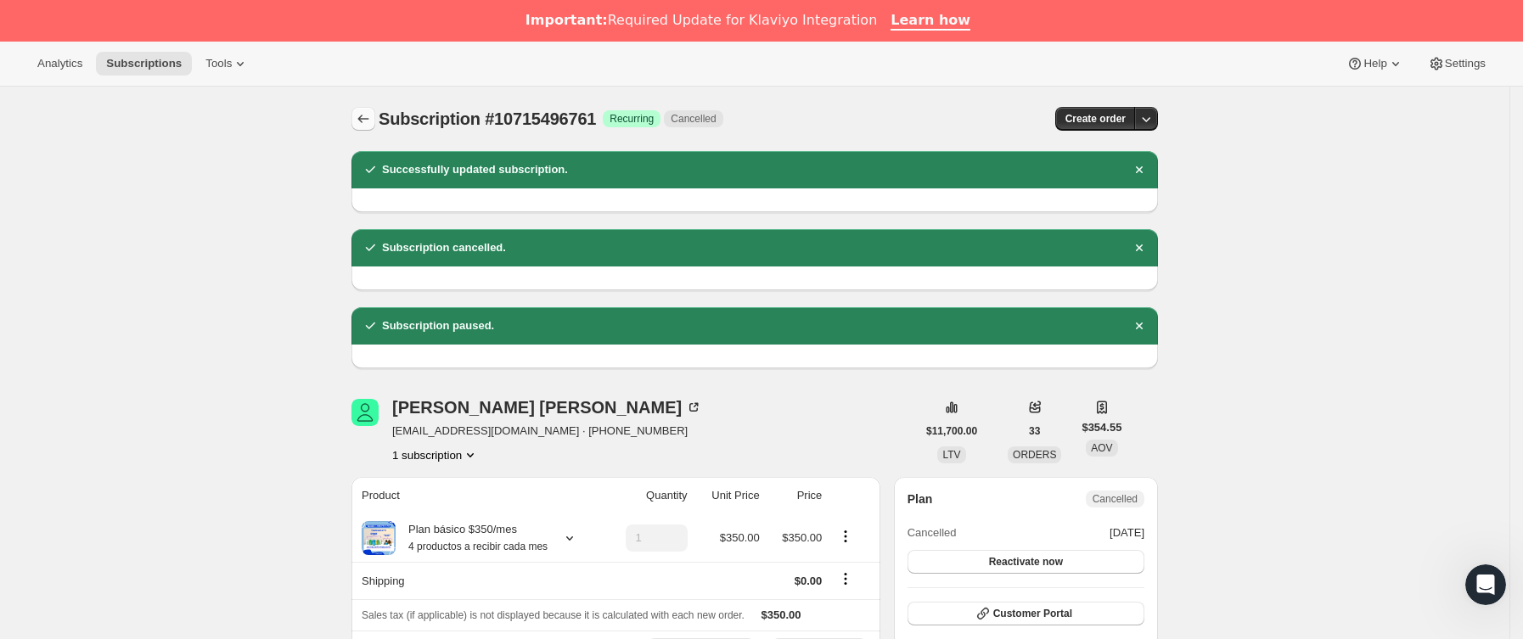
click at [365, 110] on button "Subscriptions" at bounding box center [363, 119] width 24 height 24
